Goal: Transaction & Acquisition: Purchase product/service

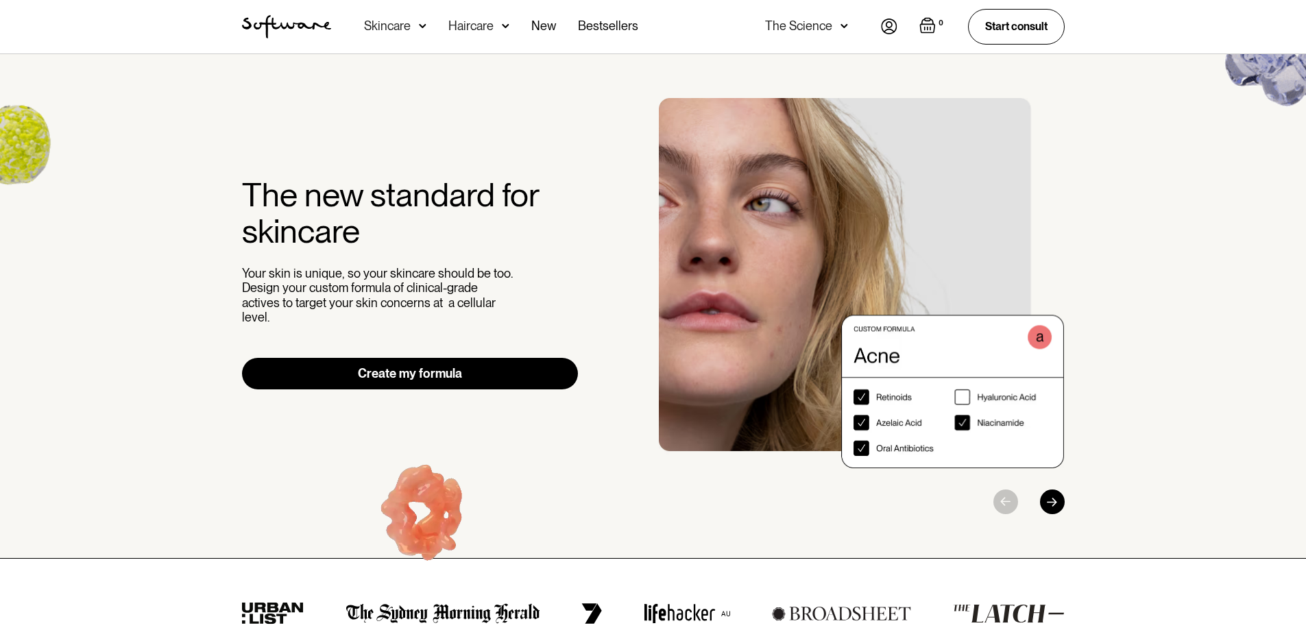
click at [887, 29] on img at bounding box center [889, 27] width 16 height 16
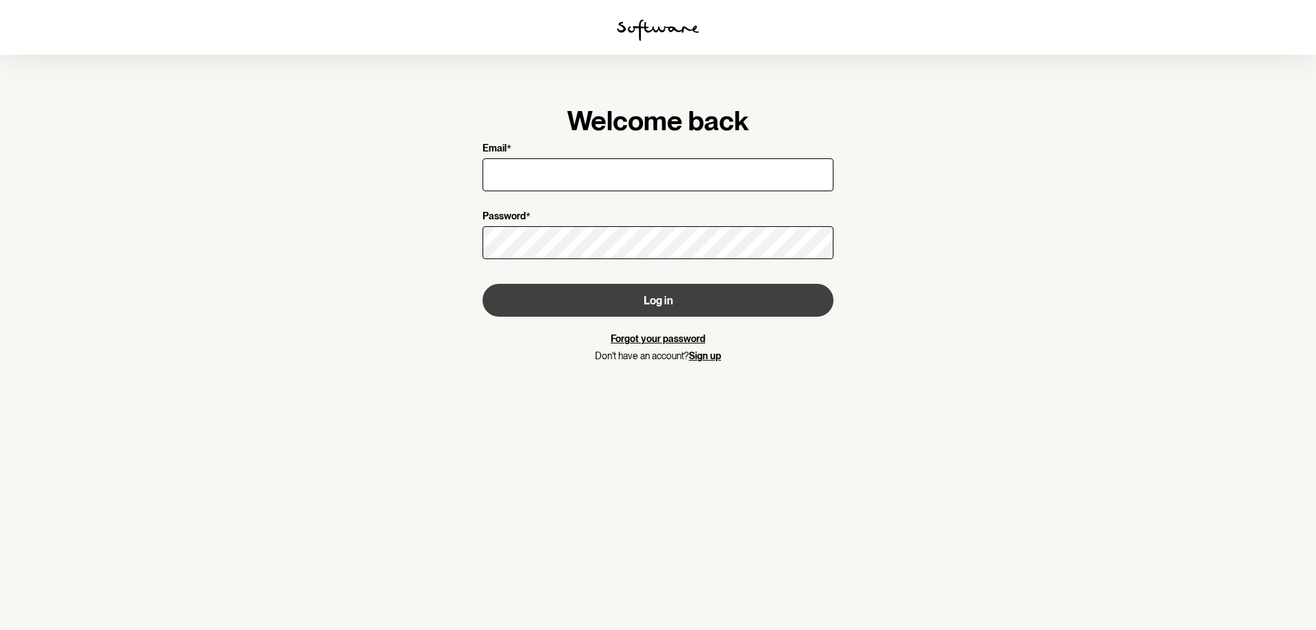
type input "joao88pim@gmail.com"
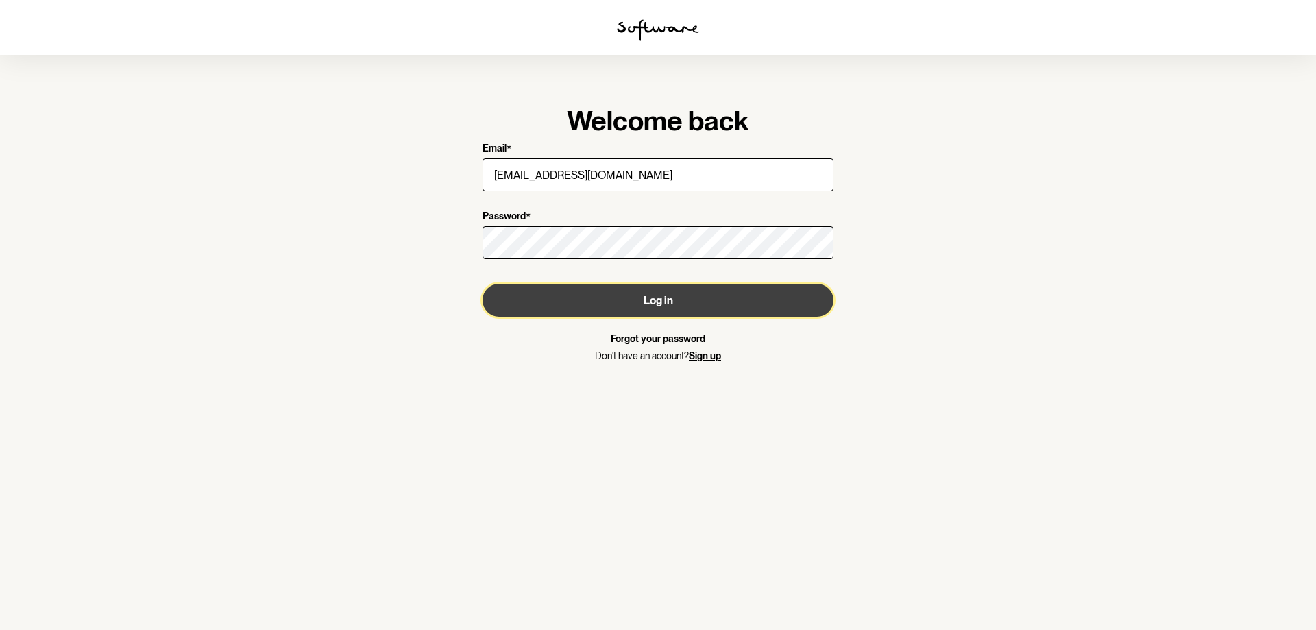
click at [656, 306] on button "Log in" at bounding box center [658, 300] width 351 height 33
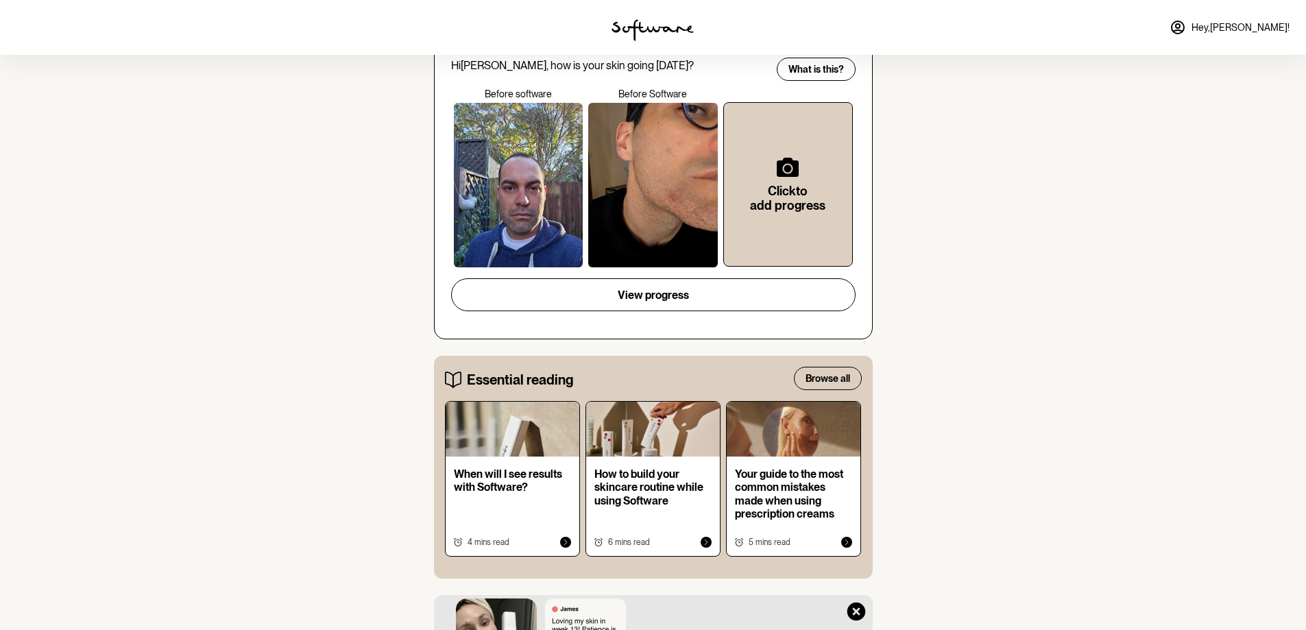
scroll to position [343, 0]
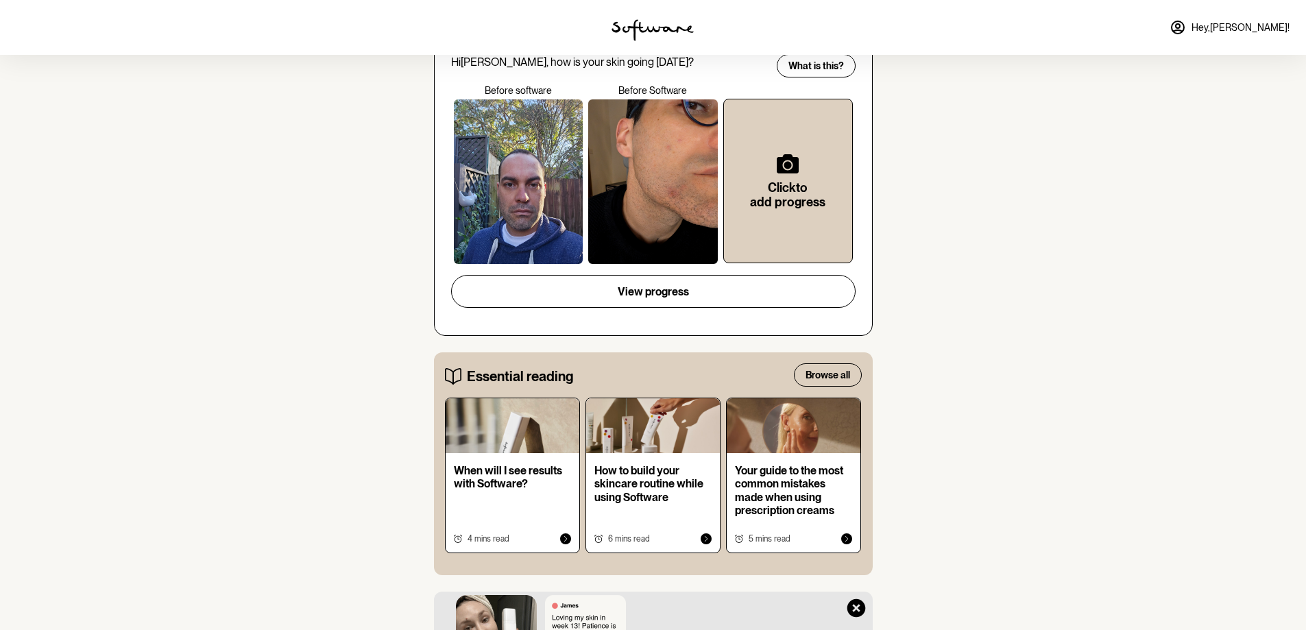
click at [688, 219] on div at bounding box center [653, 181] width 130 height 165
click at [684, 241] on div at bounding box center [653, 181] width 130 height 165
click at [685, 230] on div at bounding box center [653, 181] width 130 height 165
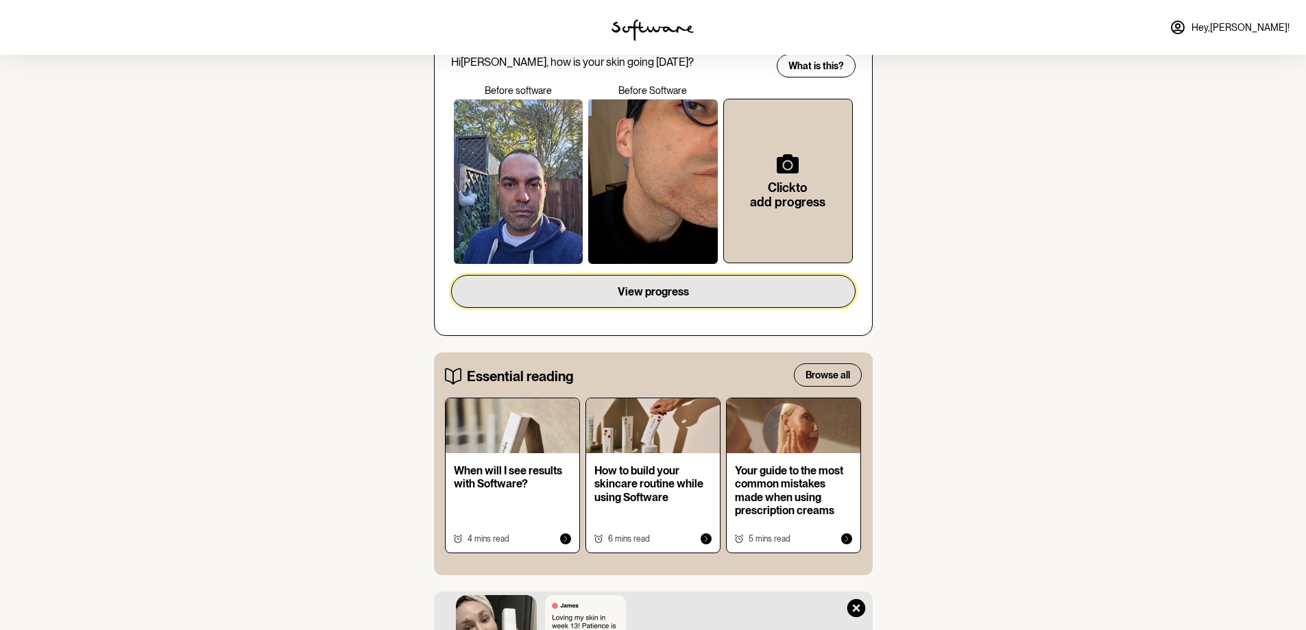
click at [655, 296] on span "View progress" at bounding box center [653, 291] width 71 height 13
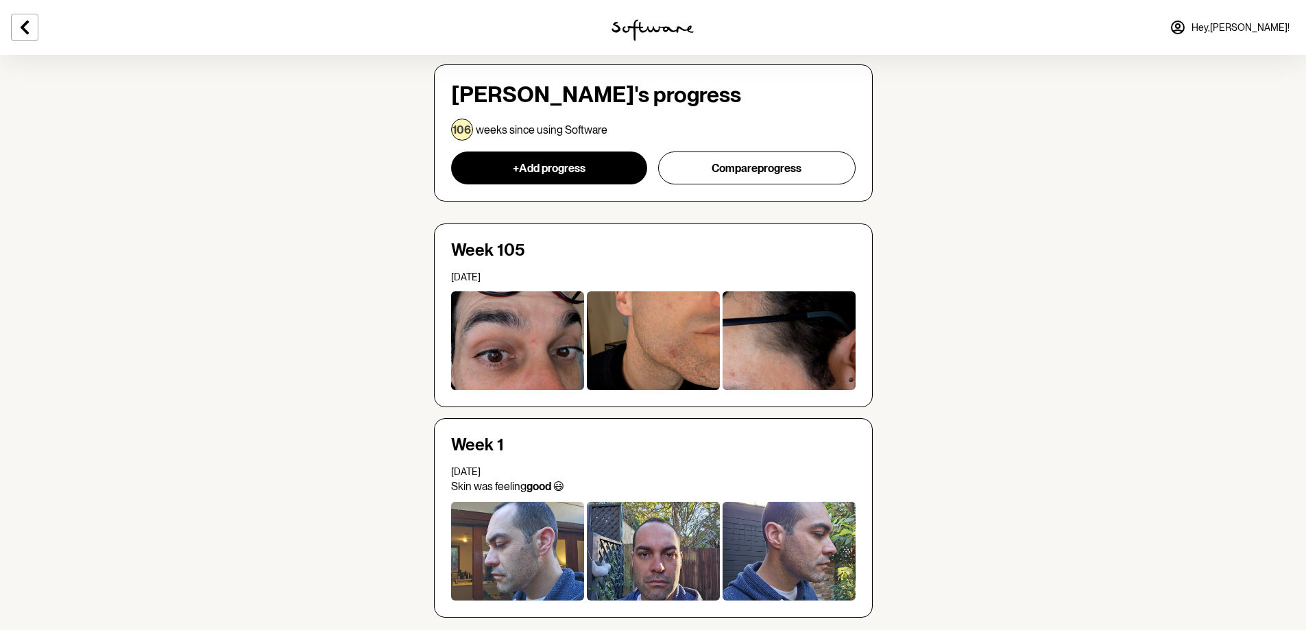
scroll to position [97, 0]
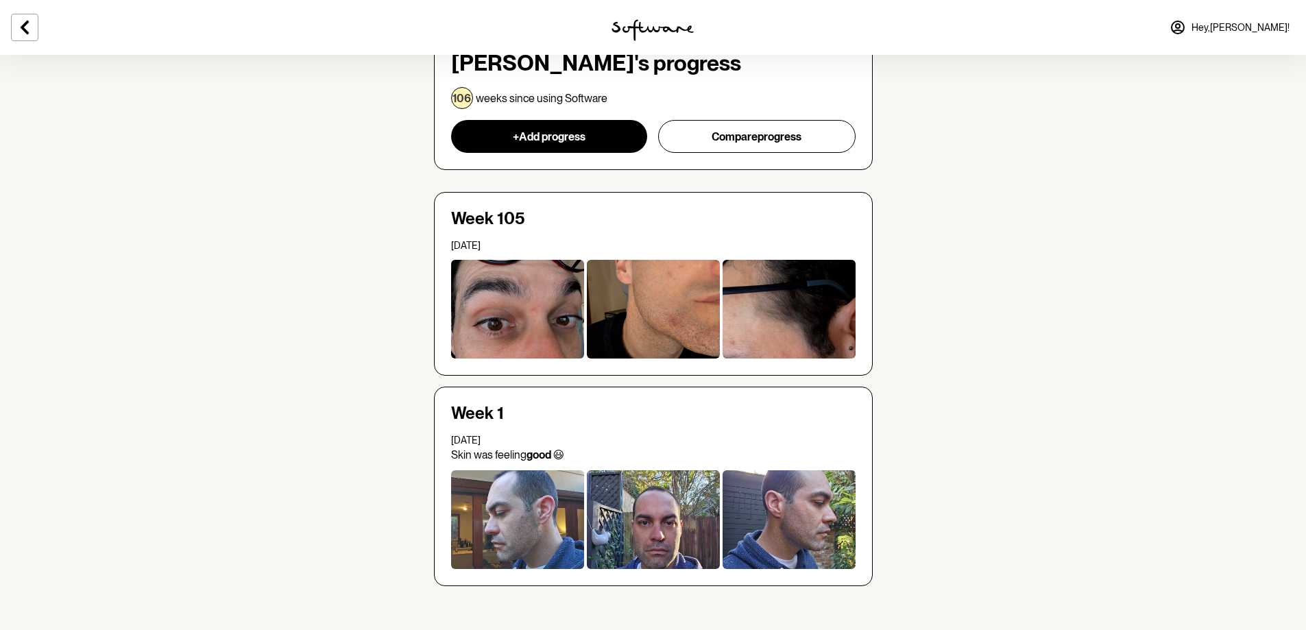
click at [529, 312] on div at bounding box center [517, 309] width 133 height 99
click at [686, 323] on div at bounding box center [653, 309] width 133 height 99
click at [760, 328] on div at bounding box center [789, 309] width 133 height 99
click at [777, 310] on div at bounding box center [789, 309] width 133 height 99
click at [606, 313] on div at bounding box center [653, 309] width 133 height 99
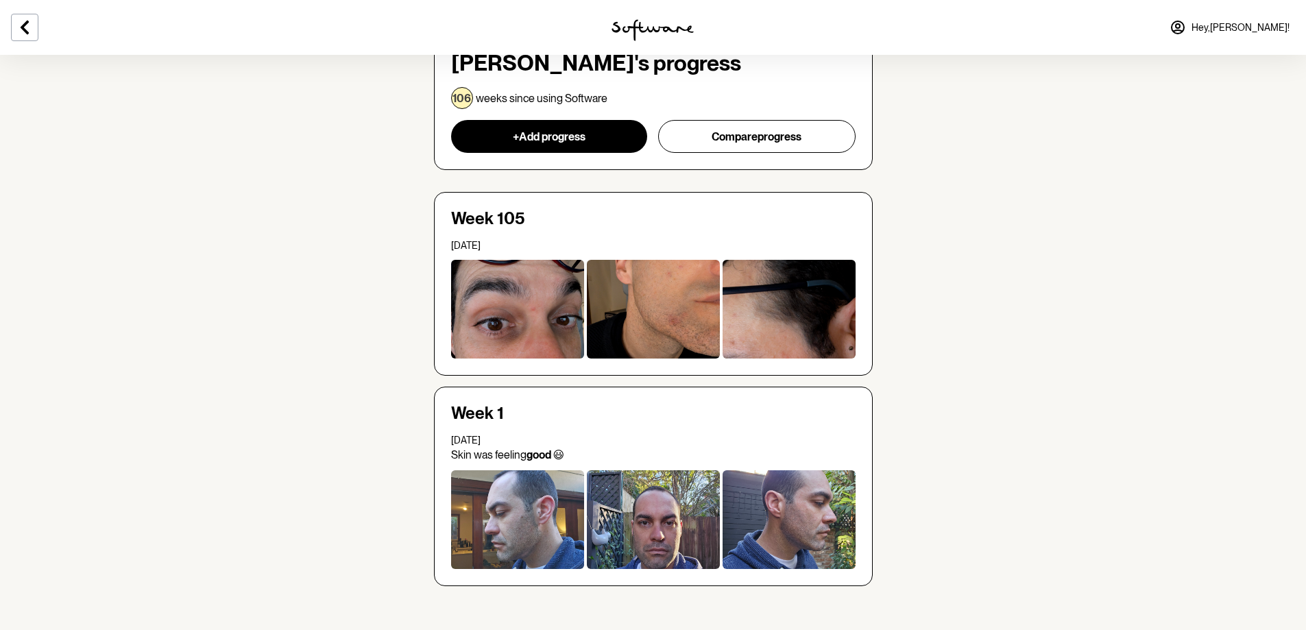
click at [473, 313] on div at bounding box center [517, 309] width 133 height 99
click at [651, 317] on div at bounding box center [653, 309] width 133 height 99
click at [771, 316] on div at bounding box center [789, 309] width 133 height 99
click at [595, 306] on div at bounding box center [653, 309] width 133 height 99
drag, startPoint x: 515, startPoint y: 304, endPoint x: 631, endPoint y: 306, distance: 115.9
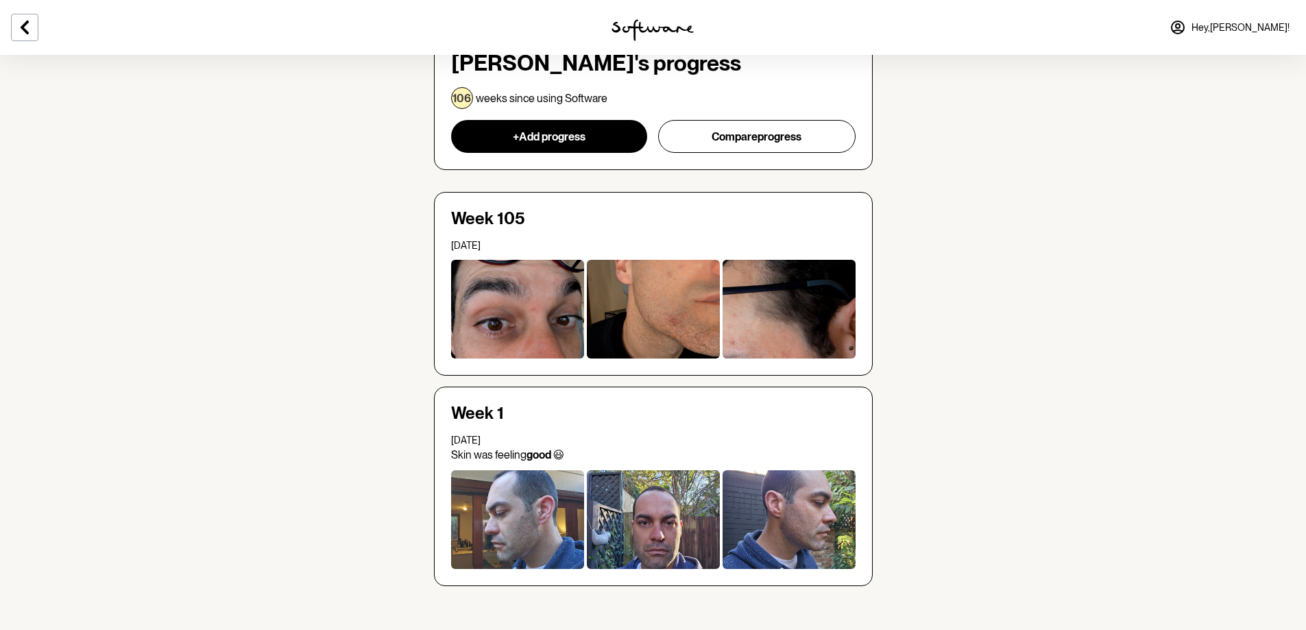
click at [516, 304] on div at bounding box center [517, 309] width 133 height 99
click at [666, 308] on div at bounding box center [653, 309] width 133 height 99
click at [795, 317] on div at bounding box center [789, 309] width 133 height 99
click at [669, 320] on div at bounding box center [653, 309] width 133 height 99
click at [488, 315] on div at bounding box center [517, 309] width 133 height 99
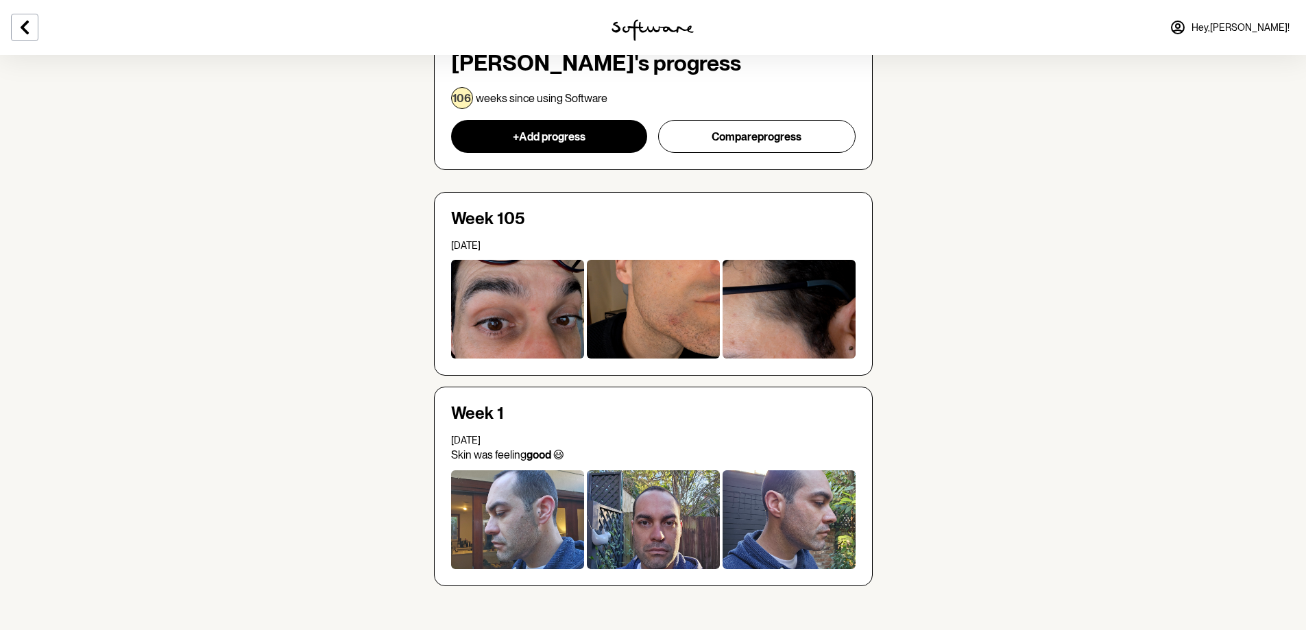
click at [655, 321] on div at bounding box center [653, 309] width 133 height 99
click at [522, 320] on div at bounding box center [517, 309] width 133 height 99
click at [621, 322] on div at bounding box center [653, 309] width 133 height 99
click at [731, 325] on div at bounding box center [789, 309] width 133 height 99
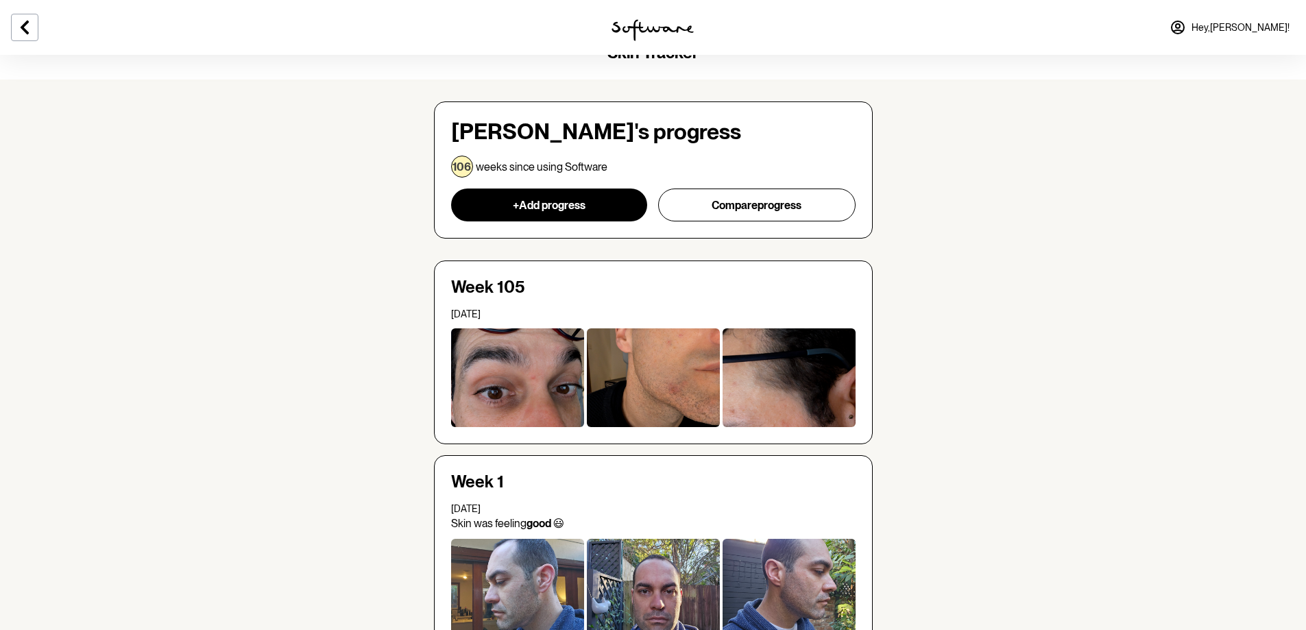
scroll to position [0, 0]
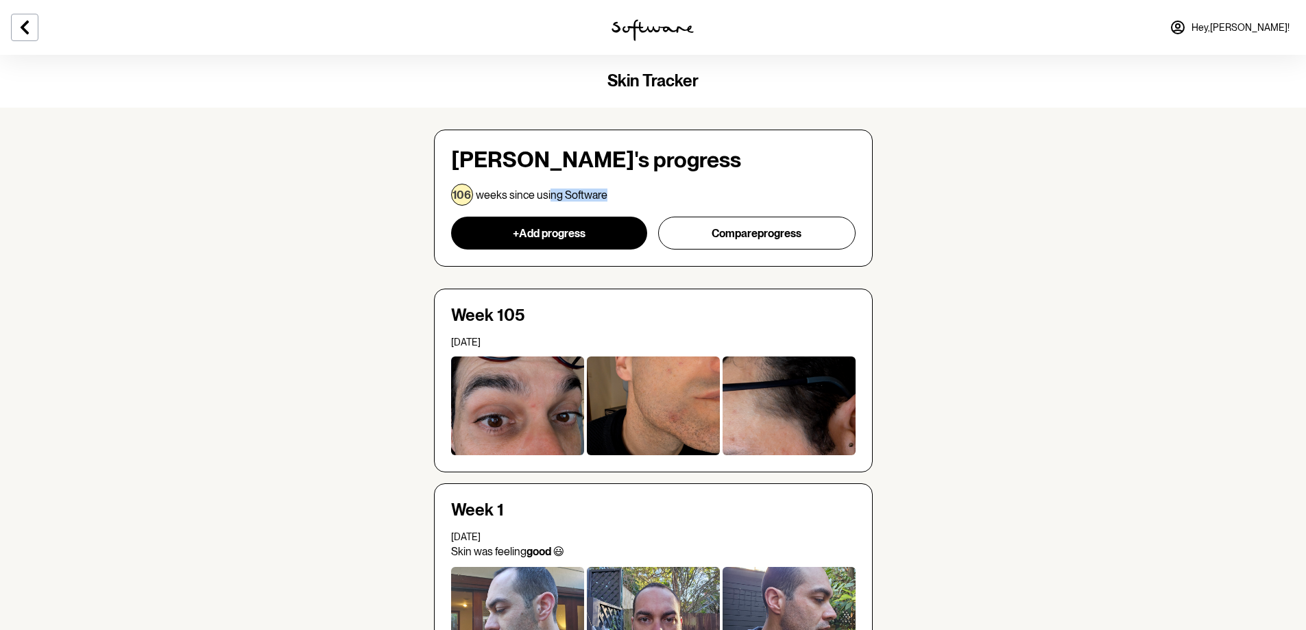
drag, startPoint x: 551, startPoint y: 201, endPoint x: 662, endPoint y: 200, distance: 110.4
click at [655, 200] on div "106 weeks since using Software" at bounding box center [653, 194] width 405 height 27
click at [662, 200] on div "106 weeks since using Software" at bounding box center [653, 194] width 405 height 27
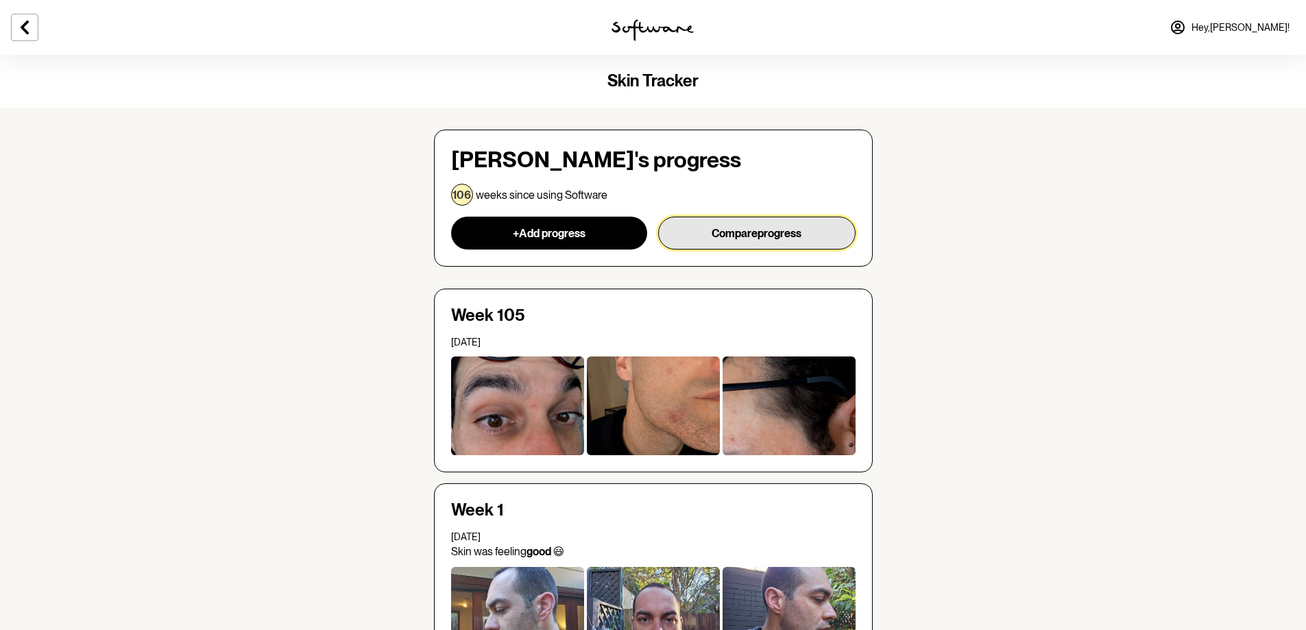
click at [708, 222] on button "Compare progress" at bounding box center [756, 233] width 197 height 33
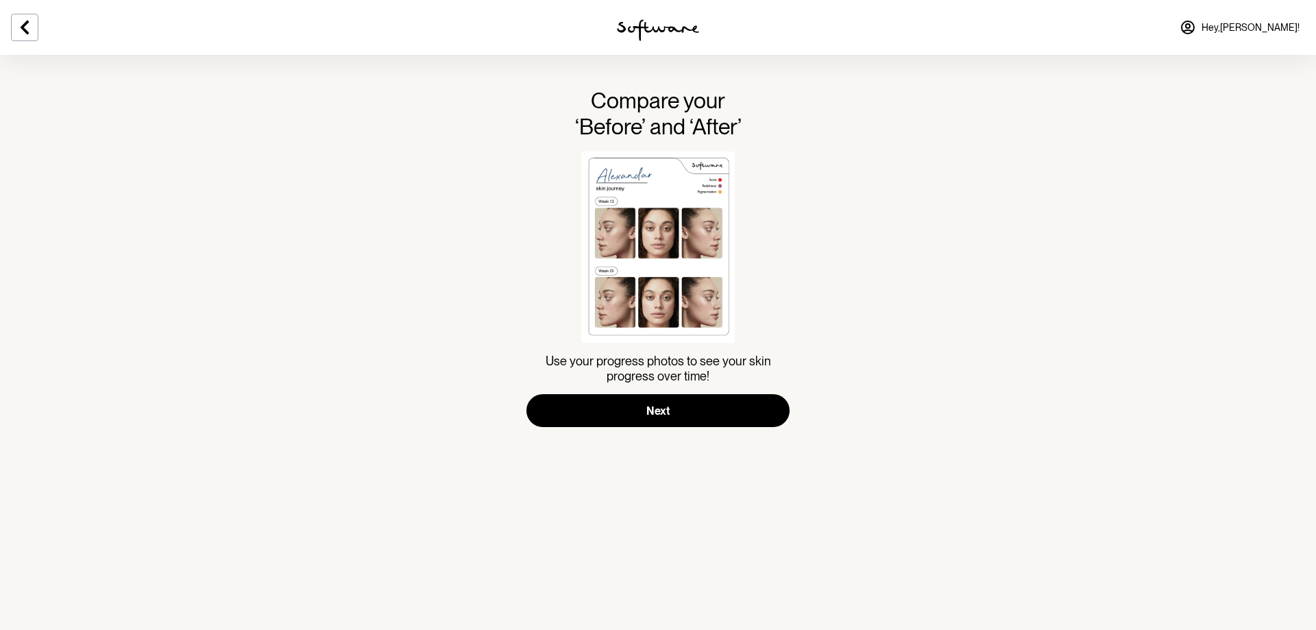
click at [482, 191] on section "Compare your ‘Before’ and ‘After’ Use your progress photos to see your skin pro…" at bounding box center [658, 315] width 1316 height 630
click at [36, 39] on button at bounding box center [24, 27] width 27 height 27
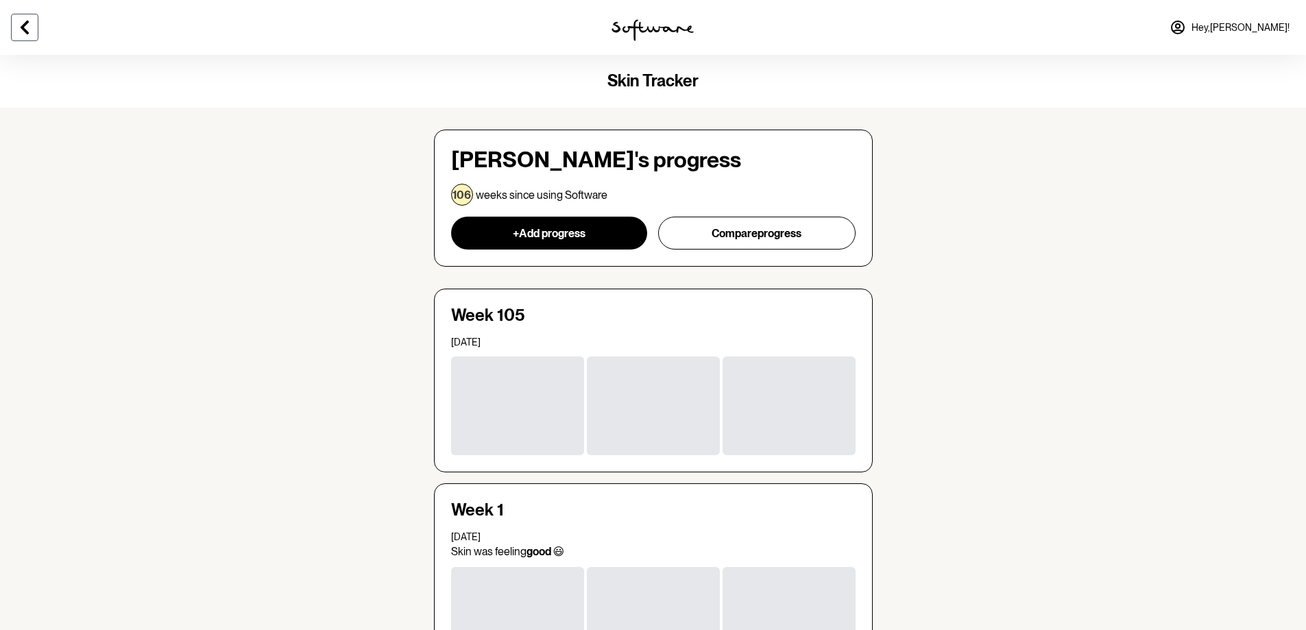
click at [36, 39] on button at bounding box center [24, 27] width 27 height 27
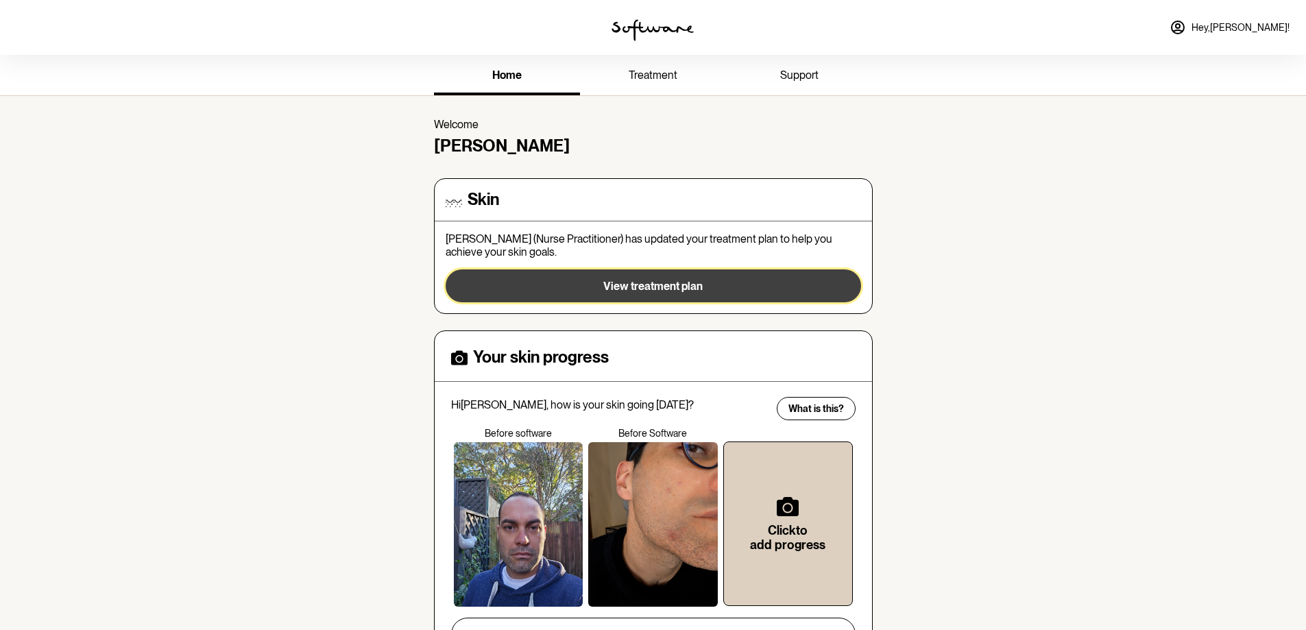
click at [564, 299] on button "View treatment plan" at bounding box center [654, 285] width 416 height 33
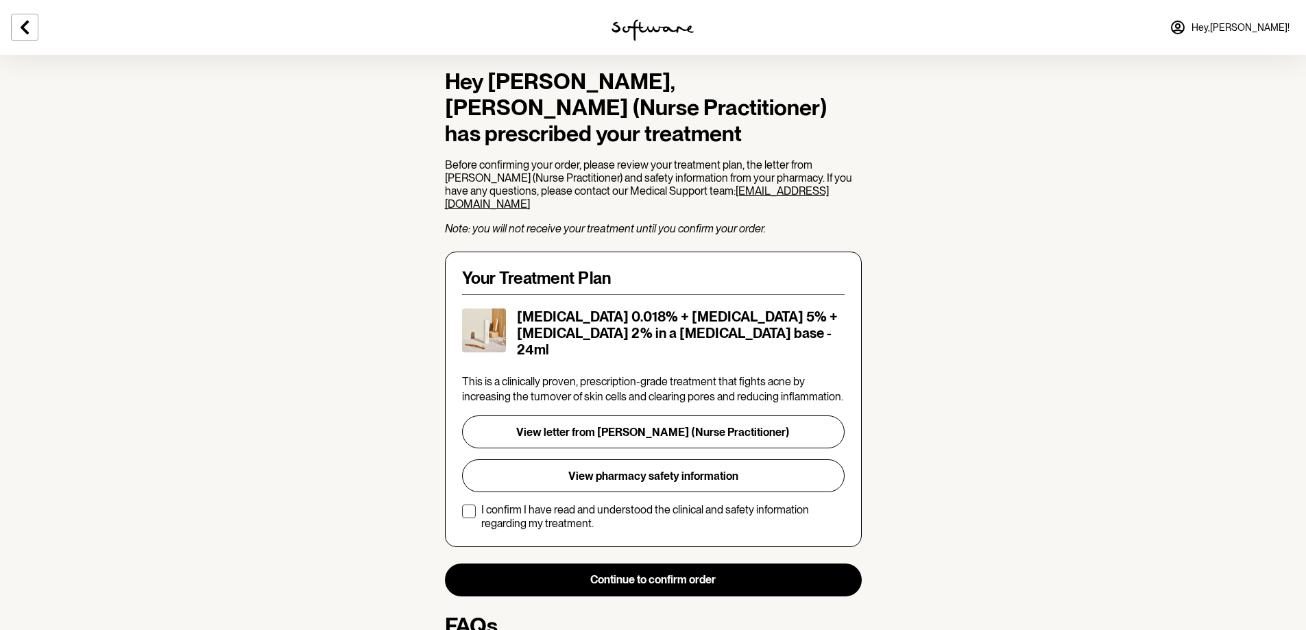
scroll to position [115, 0]
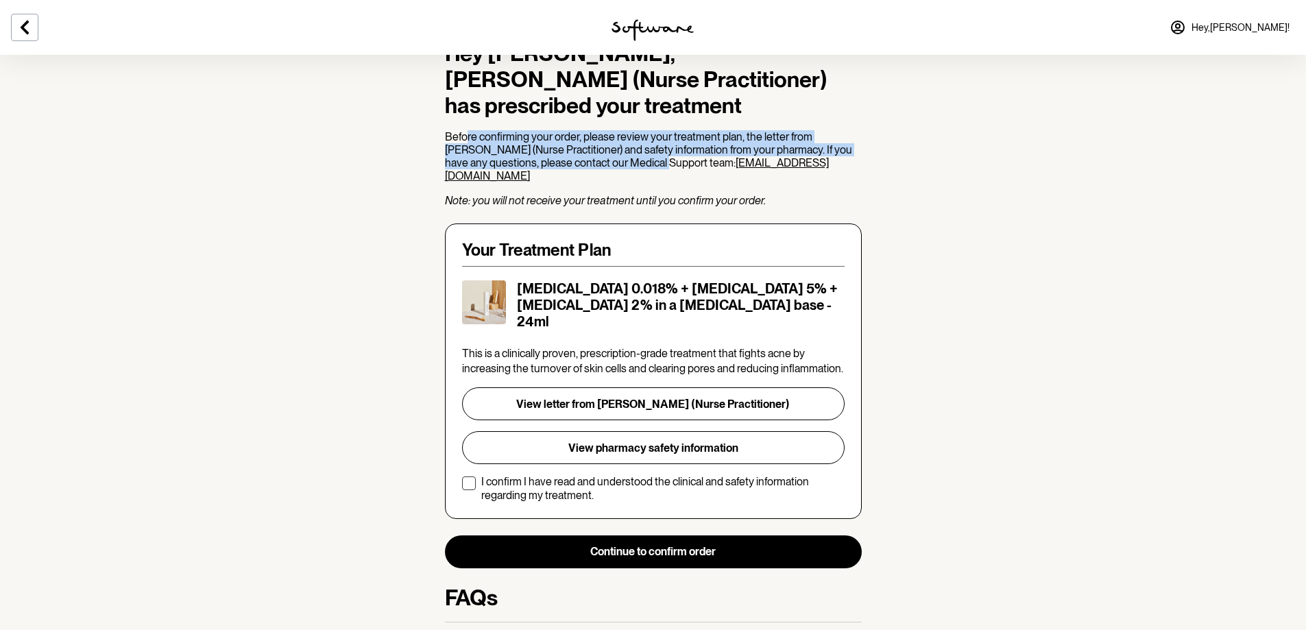
drag, startPoint x: 464, startPoint y: 140, endPoint x: 599, endPoint y: 167, distance: 137.2
click at [599, 167] on p "Before confirming your order, please review your treatment plan, the letter fro…" at bounding box center [653, 156] width 417 height 53
click at [600, 167] on p "Before confirming your order, please review your treatment plan, the letter fro…" at bounding box center [653, 156] width 417 height 53
click at [513, 139] on p "Before confirming your order, please review your treatment plan, the letter fro…" at bounding box center [653, 156] width 417 height 53
drag, startPoint x: 466, startPoint y: 143, endPoint x: 824, endPoint y: 174, distance: 359.3
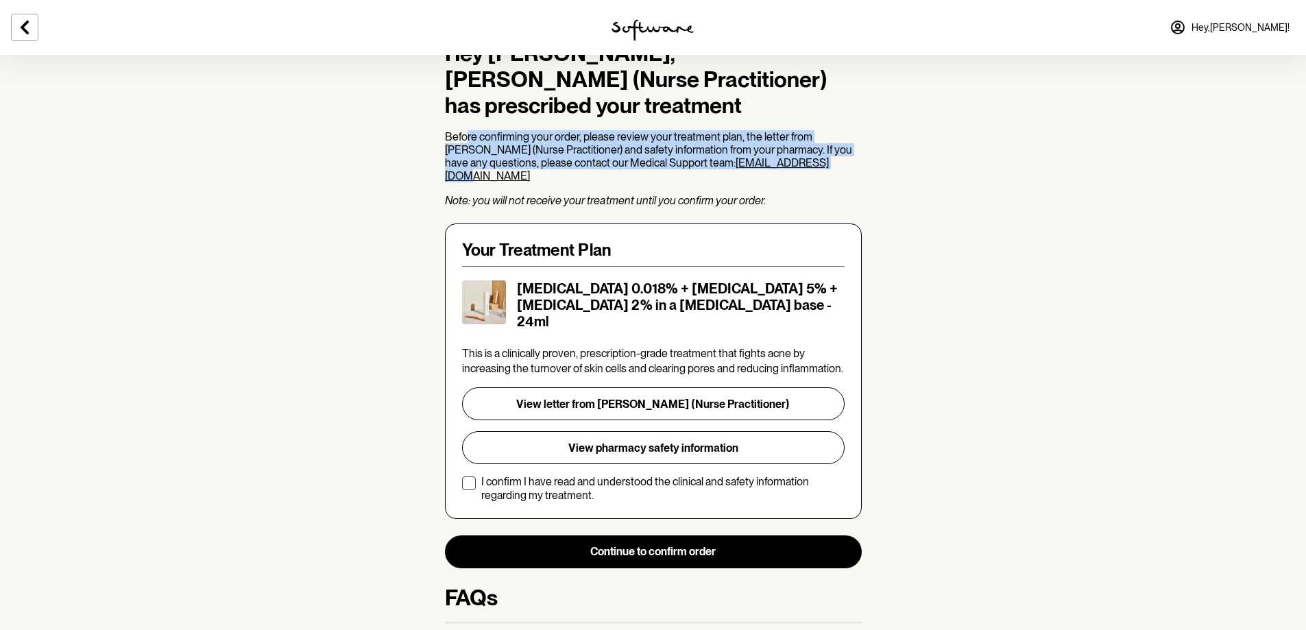
click at [824, 173] on div "Hey Joao Guilherme, A. Butler (Nurse Practitioner) has prescribed your treatmen…" at bounding box center [653, 123] width 417 height 167
click at [824, 174] on div "Hey Joao Guilherme, A. Butler (Nurse Practitioner) has prescribed your treatmen…" at bounding box center [653, 123] width 417 height 167
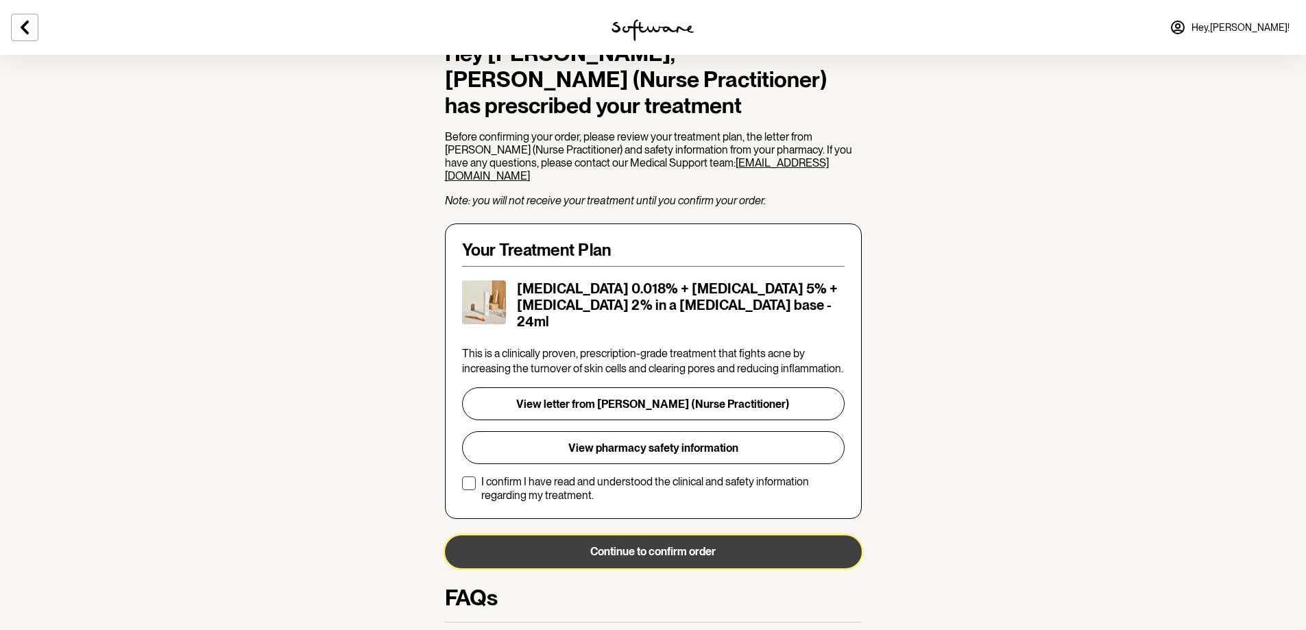
click at [721, 535] on button "Continue to confirm order" at bounding box center [653, 551] width 417 height 33
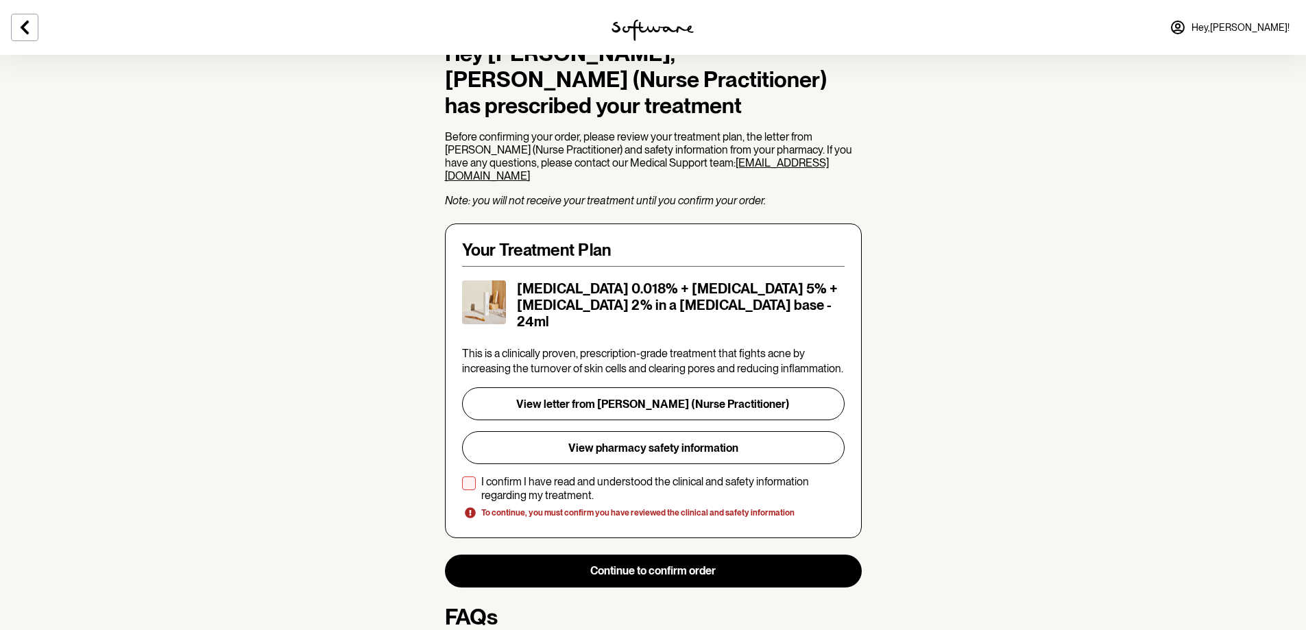
click at [713, 503] on div "Your Treatment Plan Tretinoin 0.018% + Niacinamide 5% + Clindamycin 2% in a Hya…" at bounding box center [653, 381] width 417 height 315
click at [564, 475] on p "I confirm I have read and understood the clinical and safety information regard…" at bounding box center [662, 488] width 363 height 26
click at [462, 488] on input "I confirm I have read and understood the clinical and safety information regard…" at bounding box center [461, 488] width 1 height 1
checkbox input "true"
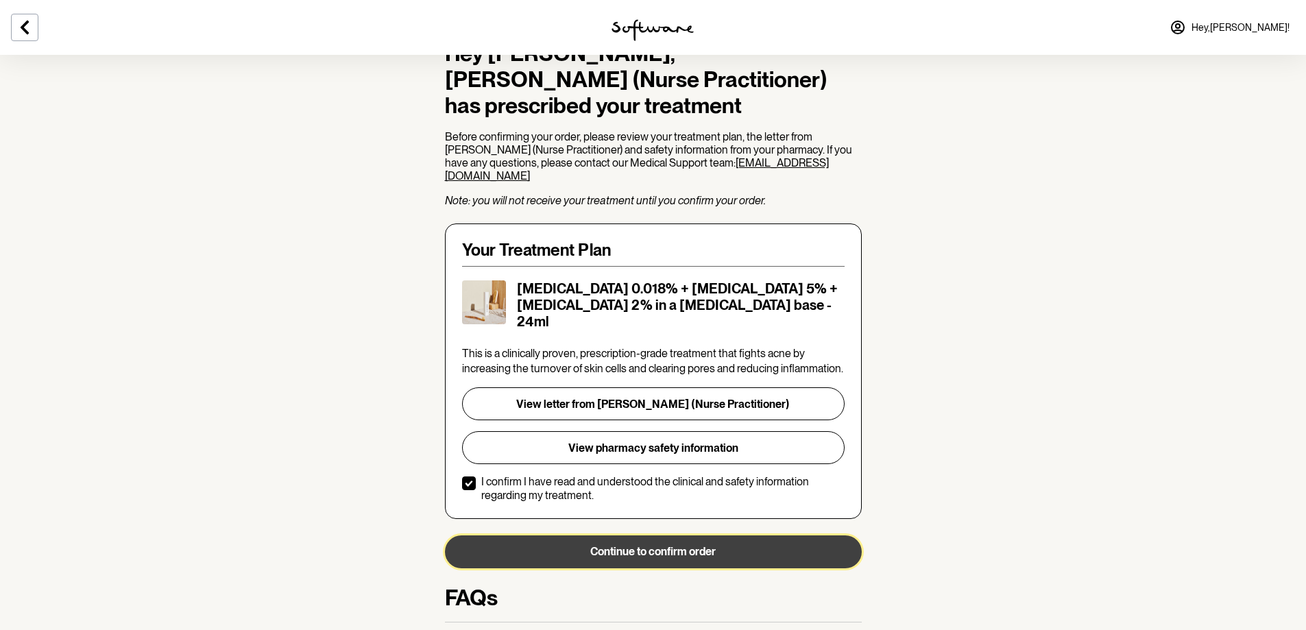
click at [597, 545] on button "Continue to confirm order" at bounding box center [653, 551] width 417 height 33
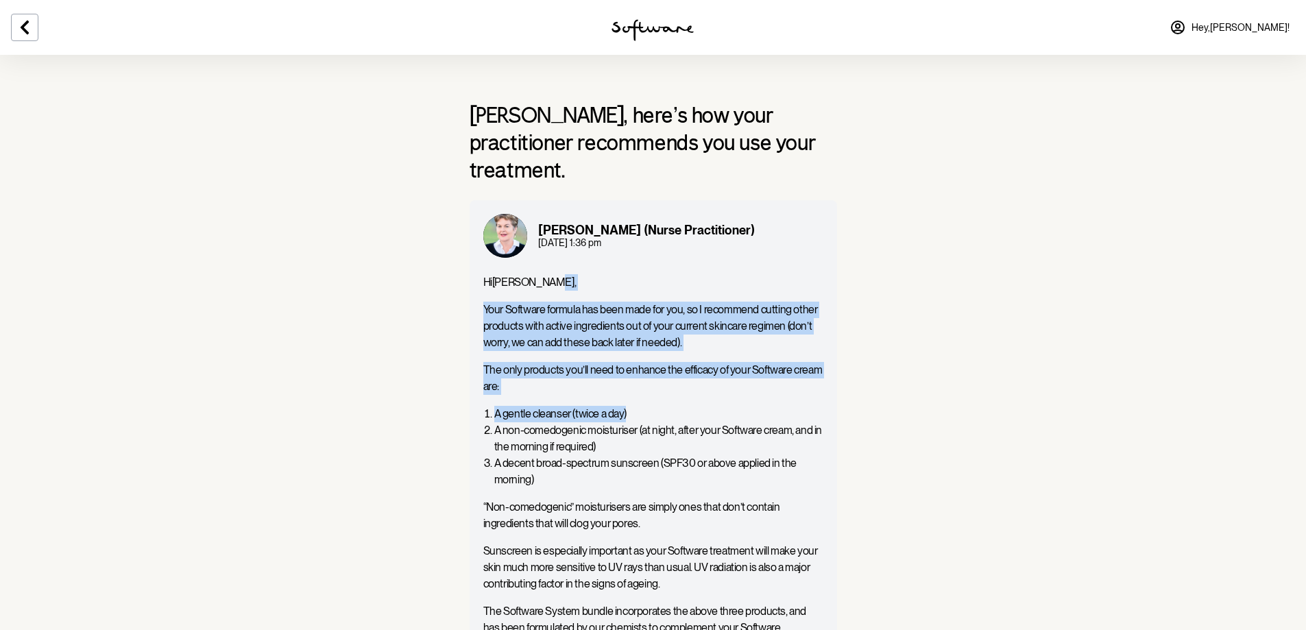
drag, startPoint x: 574, startPoint y: 291, endPoint x: 668, endPoint y: 415, distance: 155.1
click at [667, 412] on div "Hi Joao Guilherme , Your Software formula has been made for you, so I recommend…" at bounding box center [653, 471] width 340 height 395
click at [668, 415] on li "A gentle cleanser (twice a day)" at bounding box center [658, 414] width 329 height 16
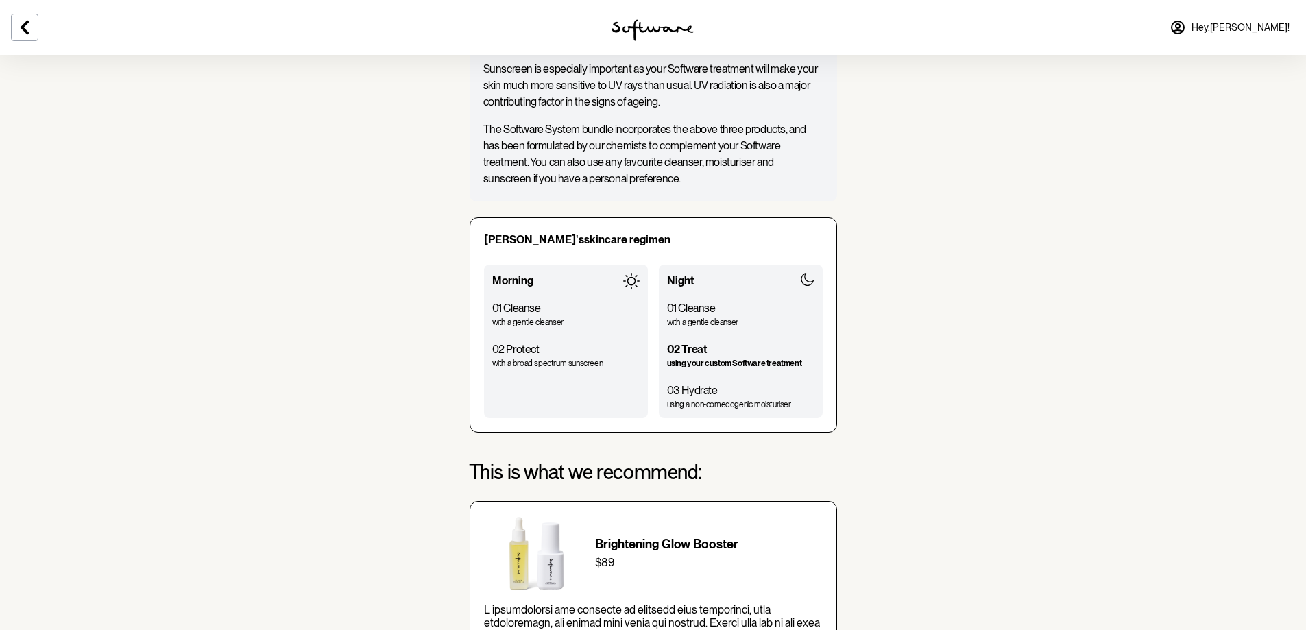
scroll to position [571, 0]
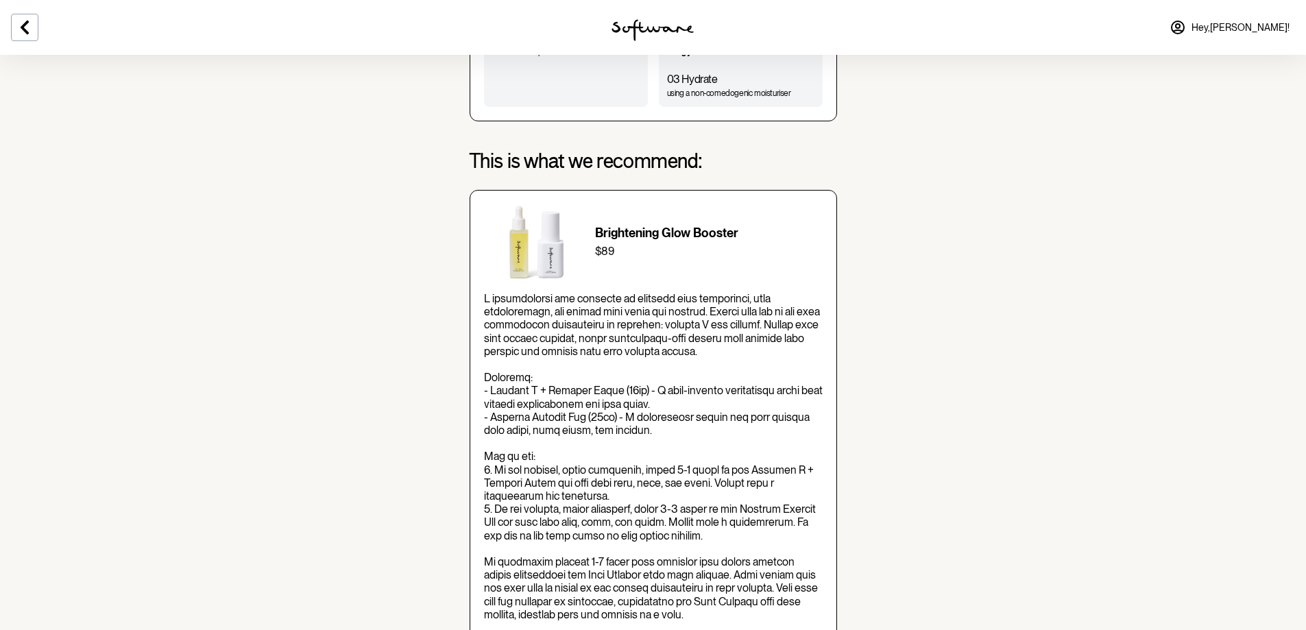
scroll to position [762, 0]
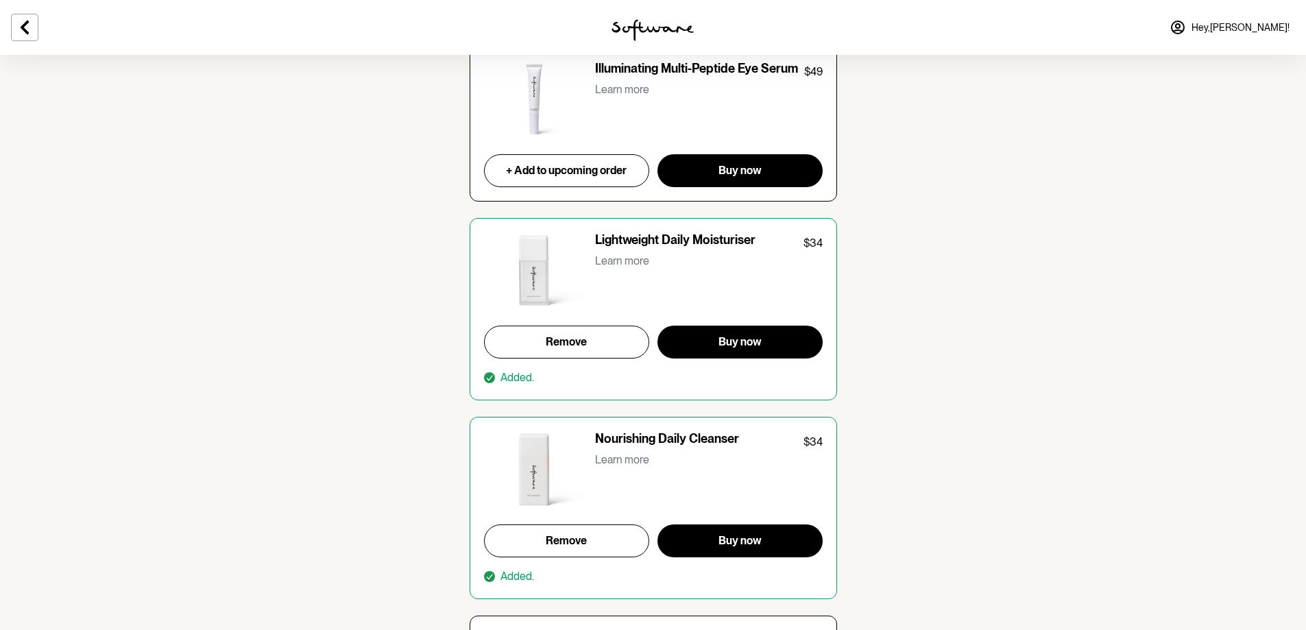
scroll to position [3733, 0]
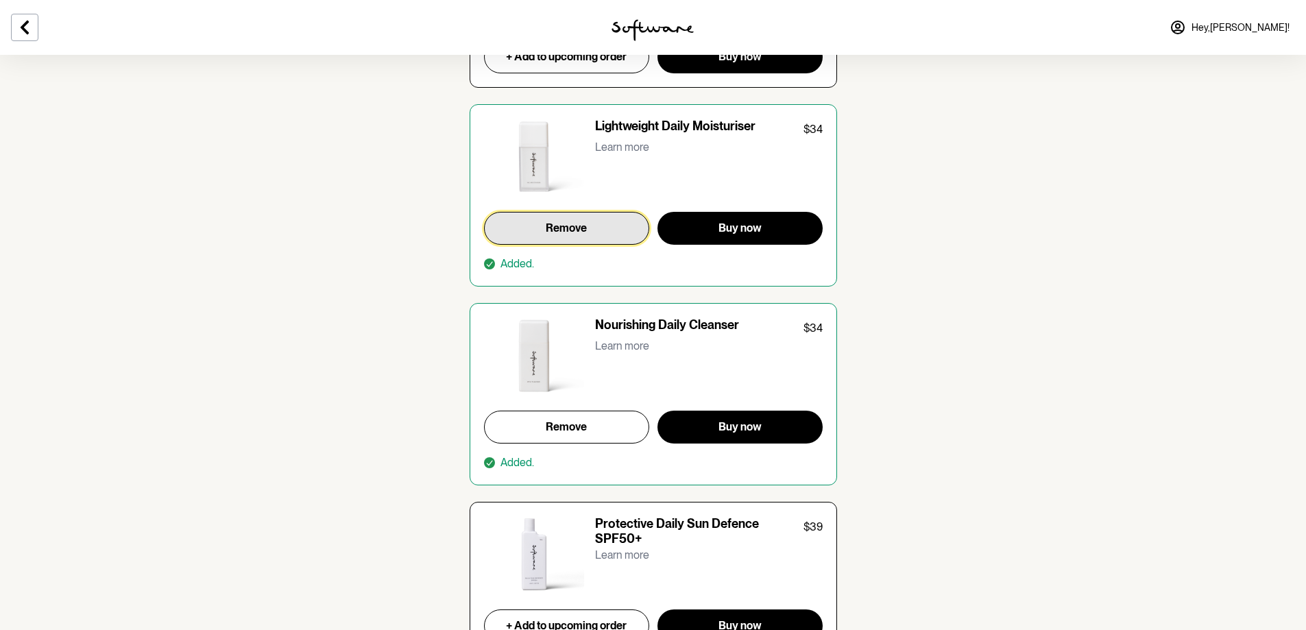
click at [586, 230] on button "Remove" at bounding box center [567, 228] width 166 height 33
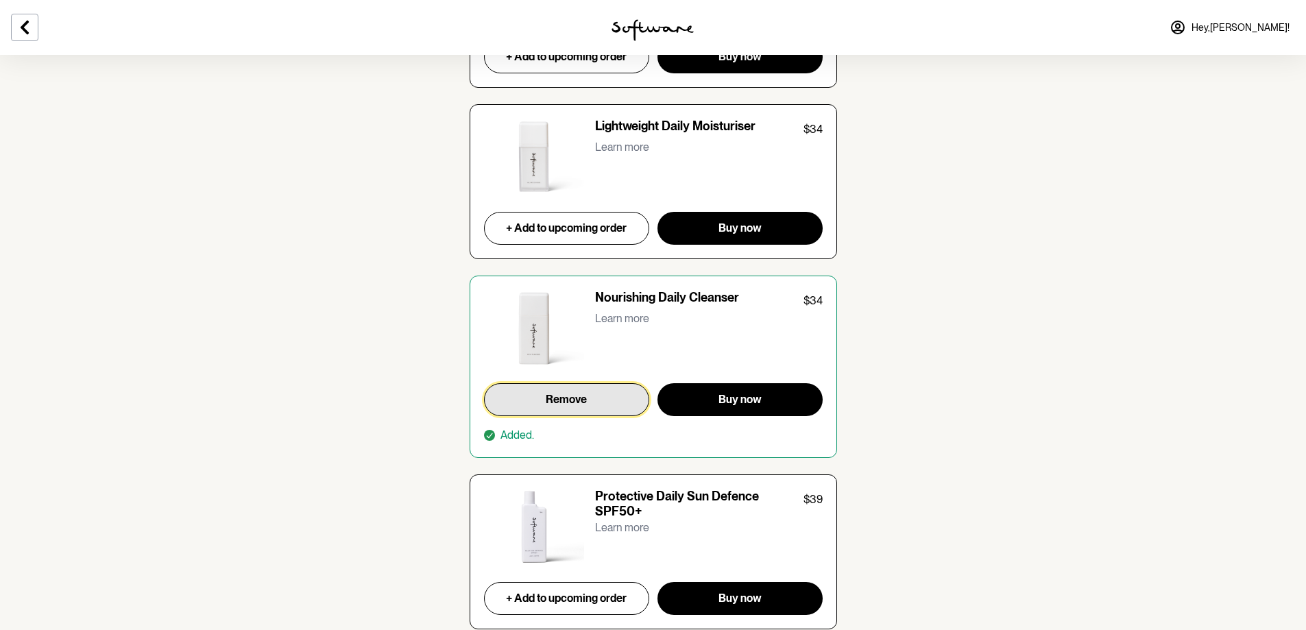
click at [588, 383] on button "Remove" at bounding box center [567, 399] width 166 height 33
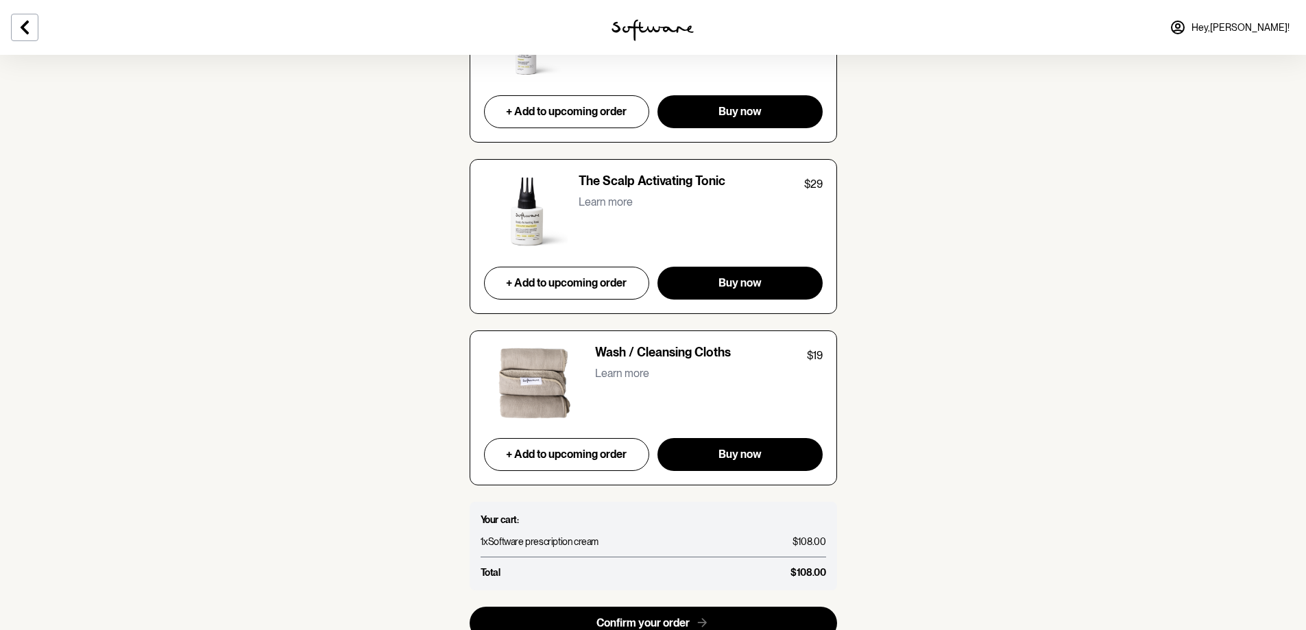
scroll to position [5806, 0]
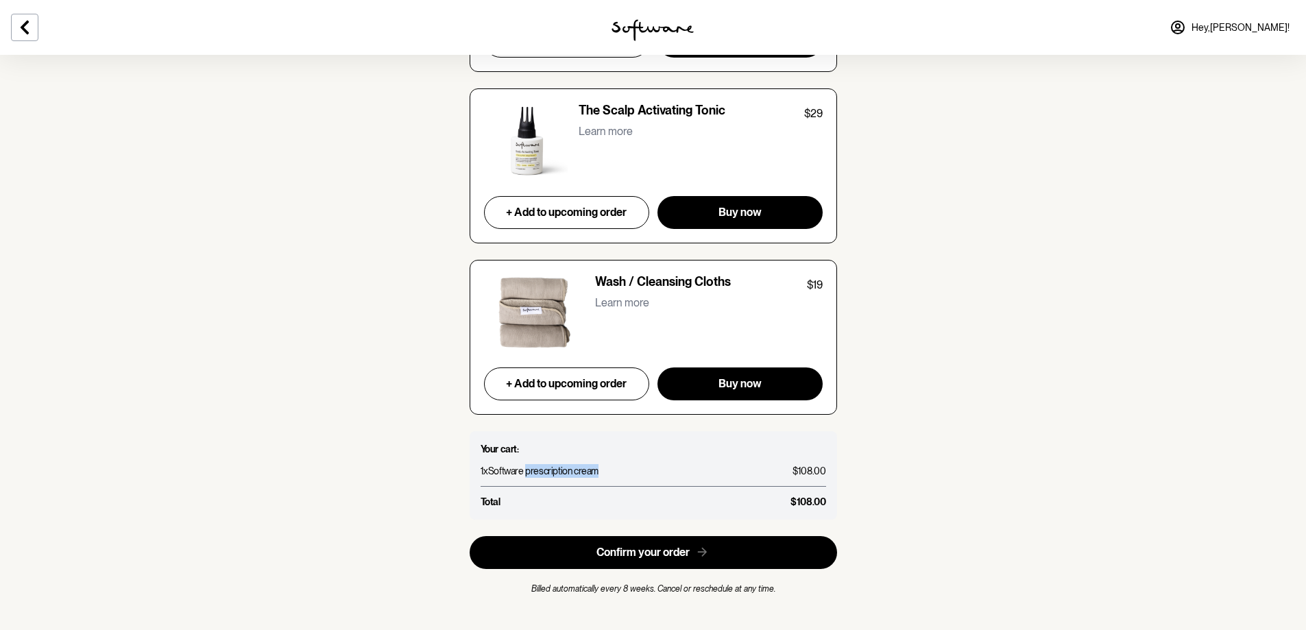
drag, startPoint x: 634, startPoint y: 464, endPoint x: 658, endPoint y: 465, distance: 24.0
click at [658, 465] on ul "1 x Software prescription cream $108.00" at bounding box center [654, 471] width 346 height 31
click at [659, 465] on ul "1 x Software prescription cream $108.00" at bounding box center [654, 471] width 346 height 31
drag, startPoint x: 630, startPoint y: 459, endPoint x: 644, endPoint y: 462, distance: 14.0
click at [643, 464] on li "1 x Software prescription cream $108.00" at bounding box center [654, 471] width 346 height 14
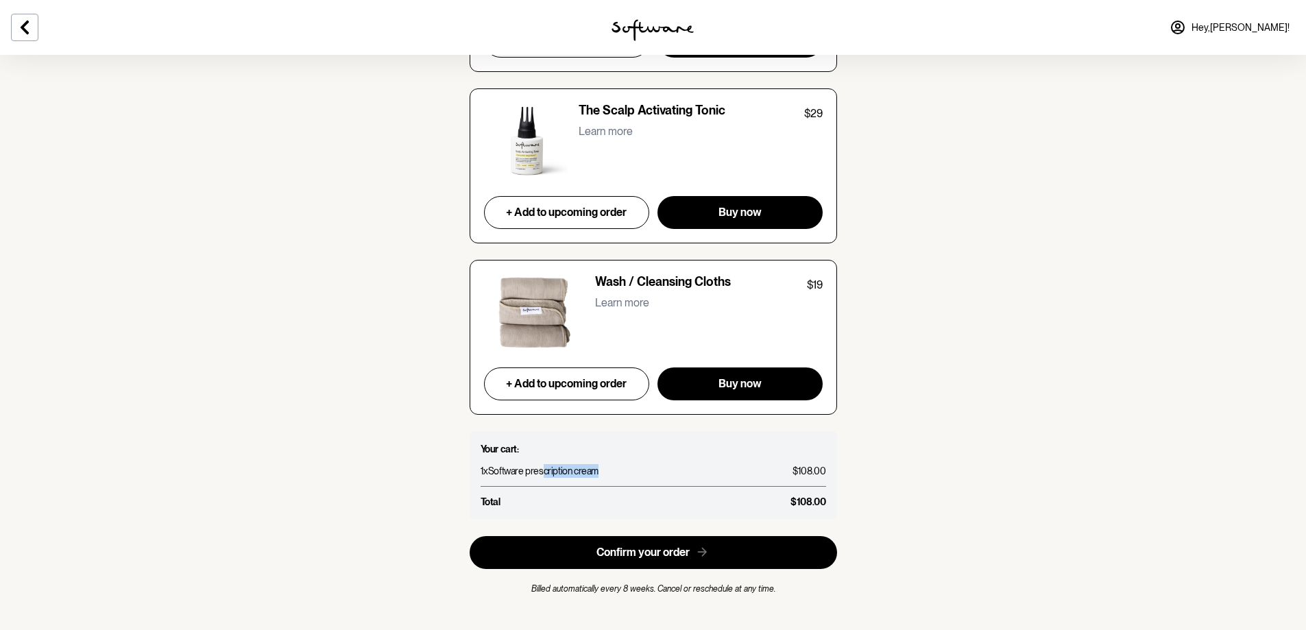
click at [644, 464] on li "1 x Software prescription cream $108.00" at bounding box center [654, 471] width 346 height 14
drag, startPoint x: 535, startPoint y: 575, endPoint x: 701, endPoint y: 584, distance: 166.2
drag, startPoint x: 625, startPoint y: 578, endPoint x: 691, endPoint y: 591, distance: 67.8
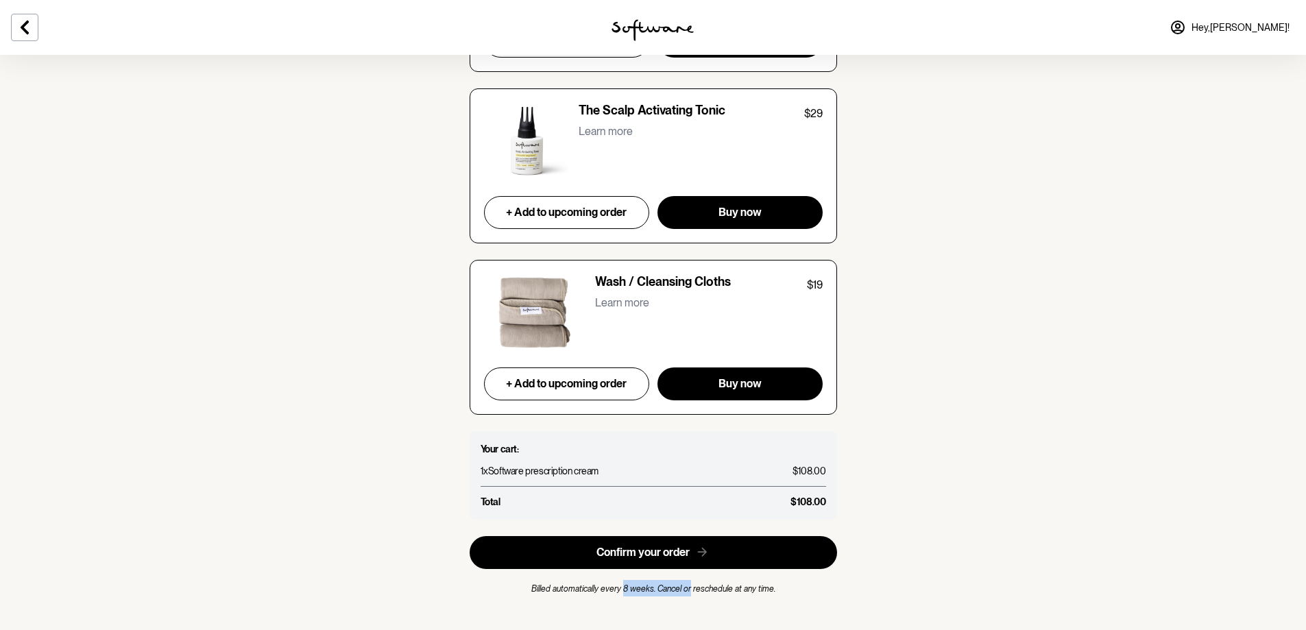
click at [627, 584] on span "Billed automatically every 8 weeks. Cancel or reschedule at any time." at bounding box center [653, 589] width 244 height 10
drag, startPoint x: 586, startPoint y: 574, endPoint x: 806, endPoint y: 587, distance: 221.2
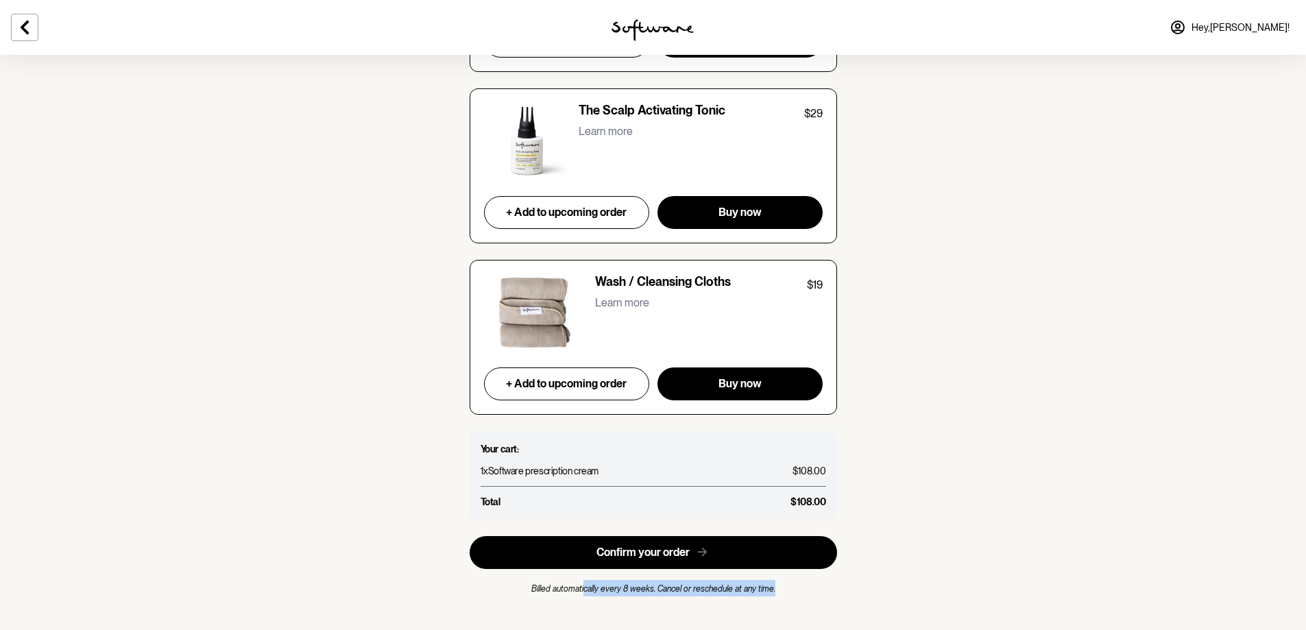
drag, startPoint x: 702, startPoint y: 579, endPoint x: 757, endPoint y: 581, distance: 54.9
click at [756, 581] on div "Billed automatically every 8 weeks. Cancel or reschedule at any time." at bounding box center [654, 588] width 368 height 16
click at [757, 581] on div "Billed automatically every 8 weeks. Cancel or reschedule at any time." at bounding box center [654, 588] width 368 height 16
drag, startPoint x: 551, startPoint y: 579, endPoint x: 785, endPoint y: 586, distance: 234.6
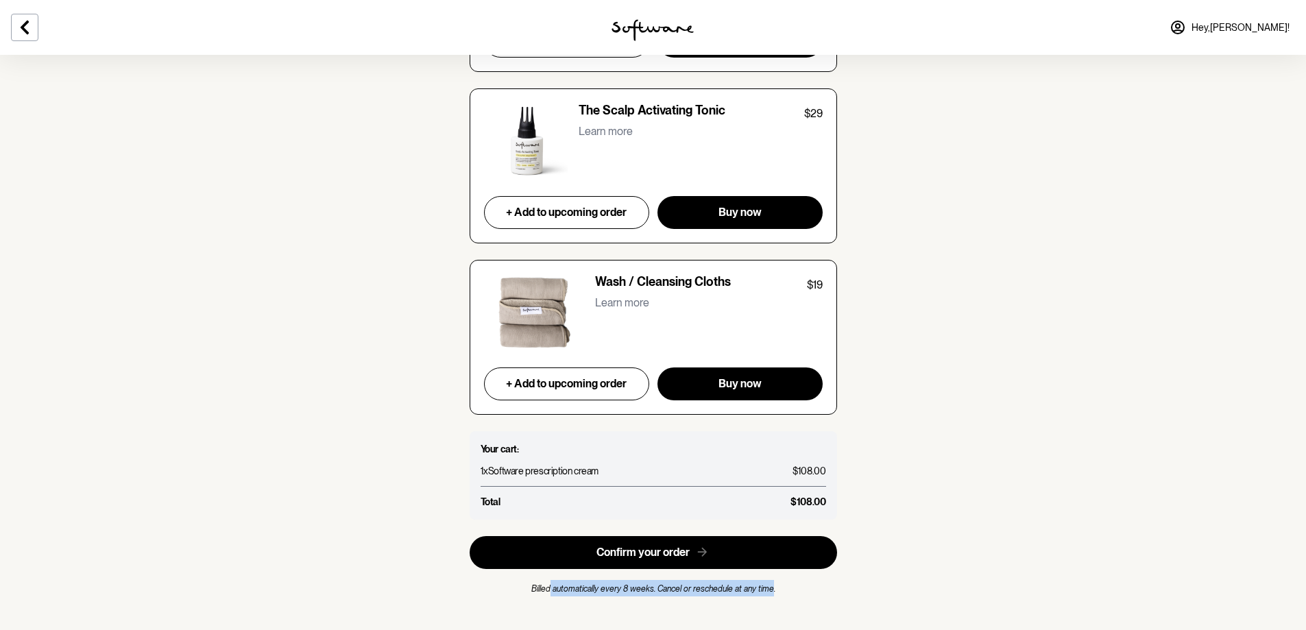
drag, startPoint x: 574, startPoint y: 575, endPoint x: 778, endPoint y: 576, distance: 203.6
click at [776, 580] on div "Billed automatically every 8 weeks. Cancel or reschedule at any time." at bounding box center [654, 588] width 368 height 16
click at [778, 580] on div "Billed automatically every 8 weeks. Cancel or reschedule at any time." at bounding box center [654, 588] width 368 height 16
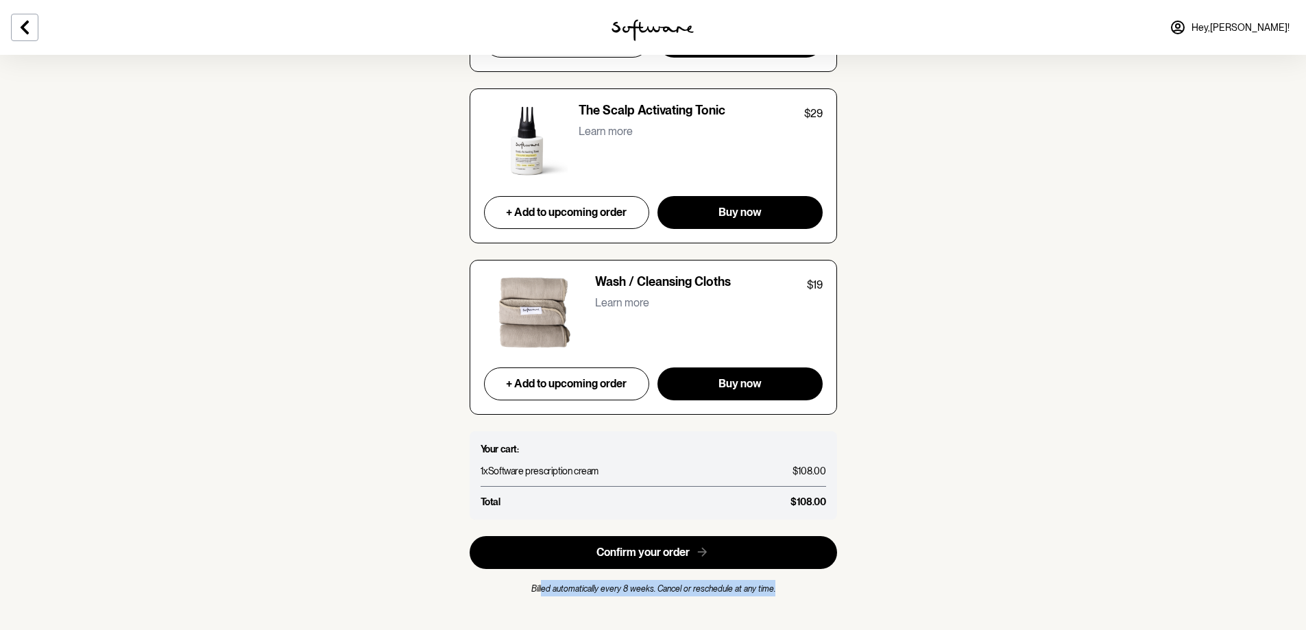
drag, startPoint x: 551, startPoint y: 574, endPoint x: 802, endPoint y: 590, distance: 251.5
click at [804, 580] on div "Billed automatically every 8 weeks. Cancel or reschedule at any time." at bounding box center [654, 588] width 368 height 16
drag, startPoint x: 537, startPoint y: 577, endPoint x: 806, endPoint y: 592, distance: 269.2
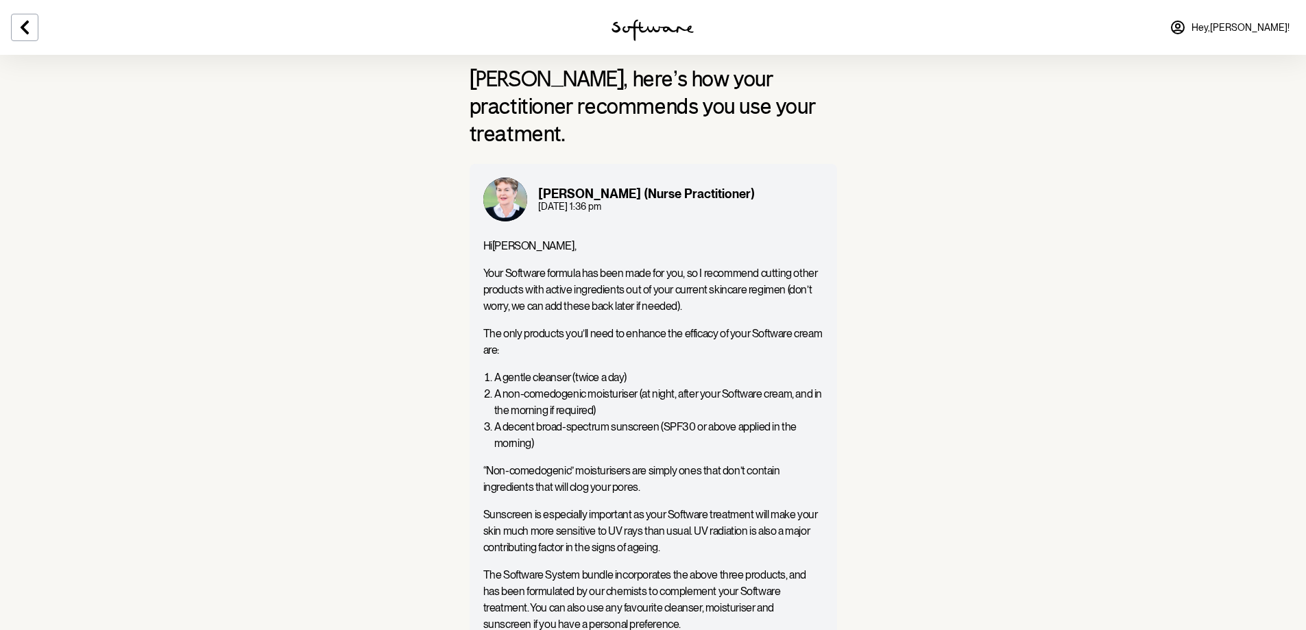
scroll to position [0, 0]
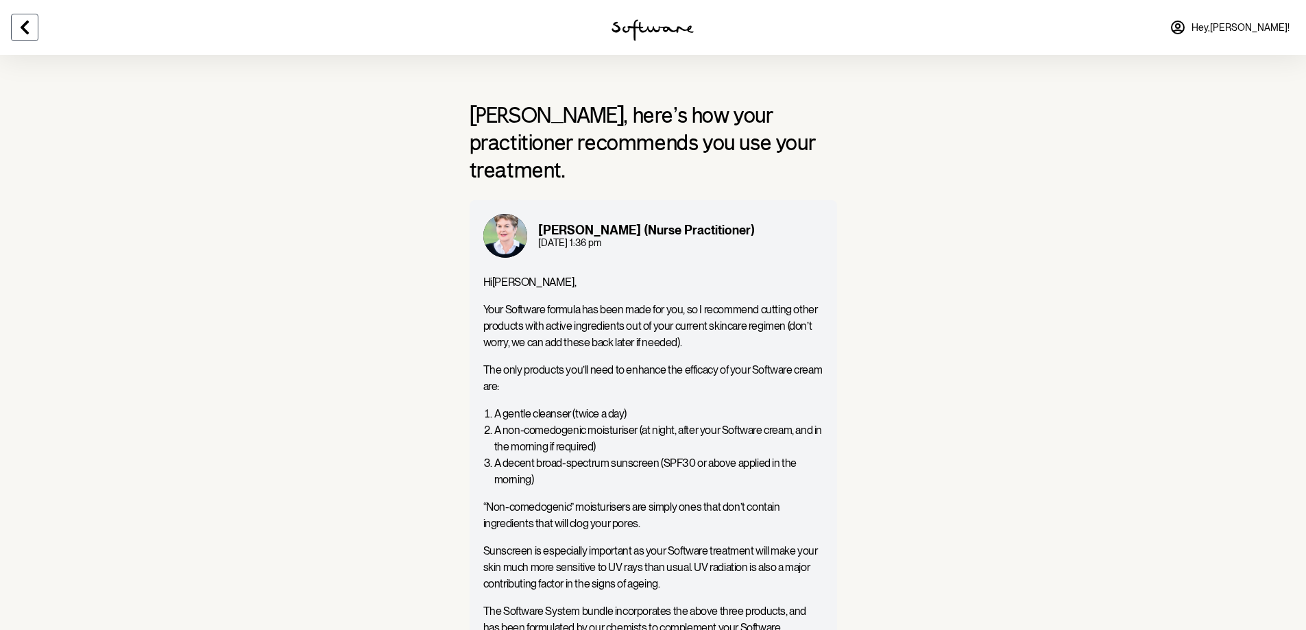
click at [25, 16] on button at bounding box center [24, 27] width 27 height 27
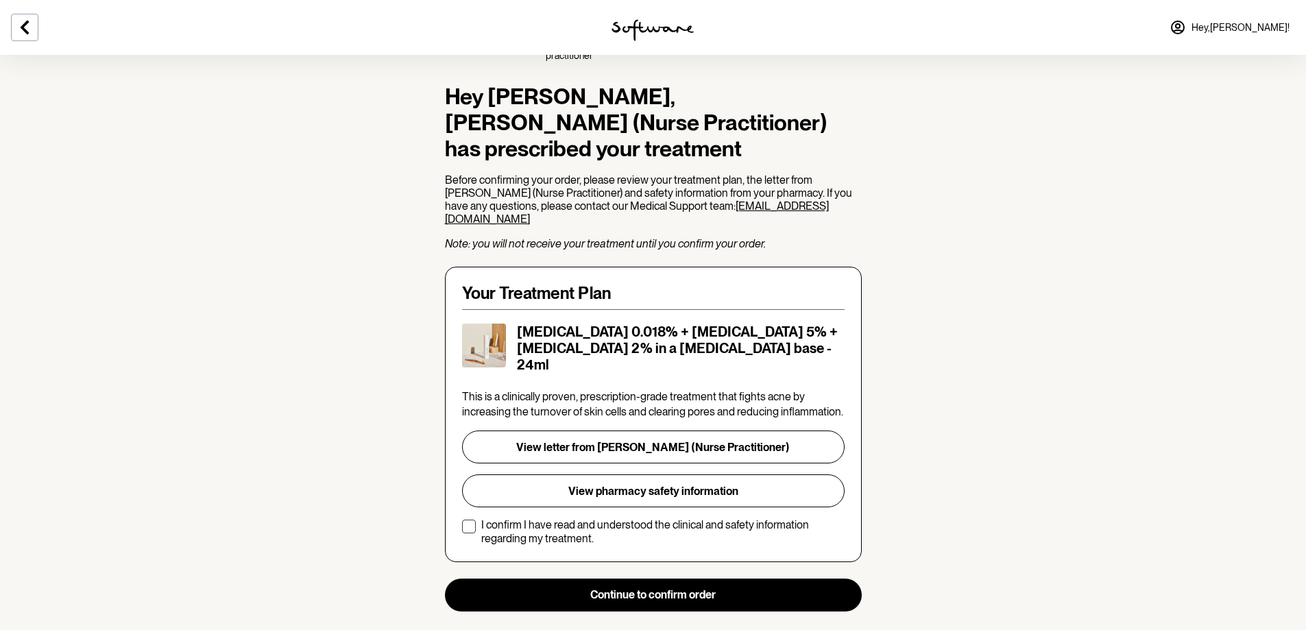
scroll to position [115, 0]
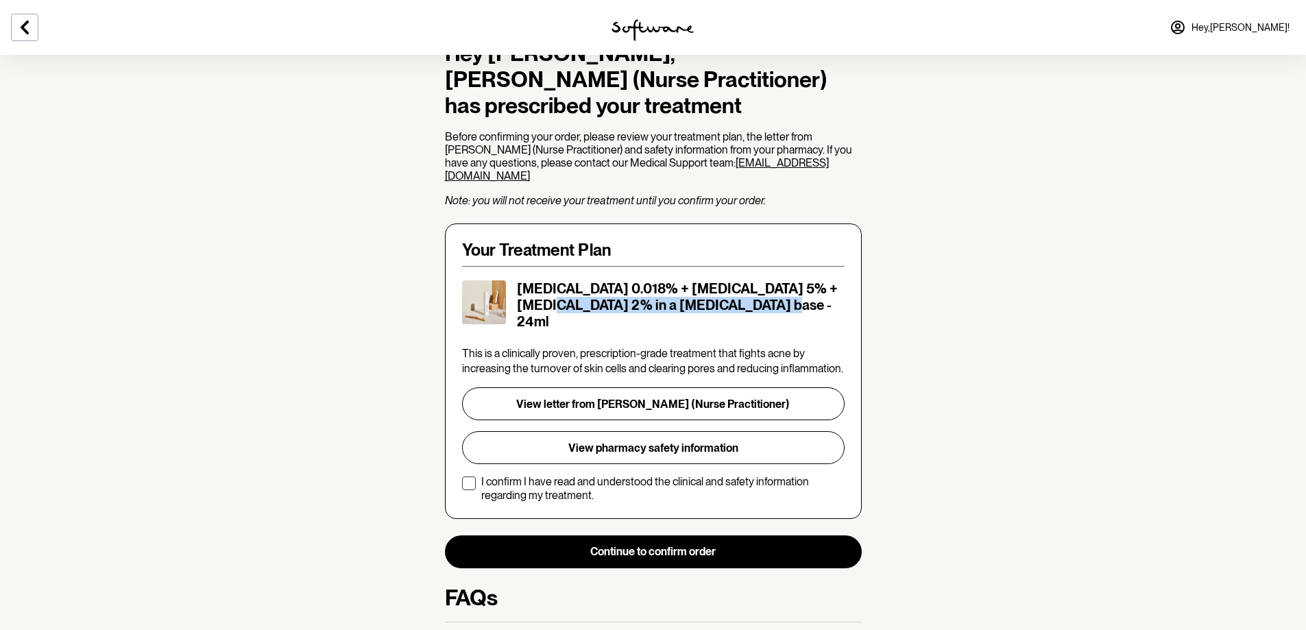
drag, startPoint x: 738, startPoint y: 295, endPoint x: 523, endPoint y: 289, distance: 215.4
click at [523, 289] on h5 "Tretinoin 0.018% + Niacinamide 5% + Clindamycin 2% in a Hyaluronic Acid base - …" at bounding box center [681, 304] width 328 height 49
click at [599, 297] on h5 "Tretinoin 0.018% + Niacinamide 5% + Clindamycin 2% in a Hyaluronic Acid base - …" at bounding box center [681, 304] width 328 height 49
drag, startPoint x: 695, startPoint y: 297, endPoint x: 519, endPoint y: 279, distance: 176.4
click at [519, 280] on h5 "Tretinoin 0.018% + Niacinamide 5% + Clindamycin 2% in a Hyaluronic Acid base - …" at bounding box center [681, 304] width 328 height 49
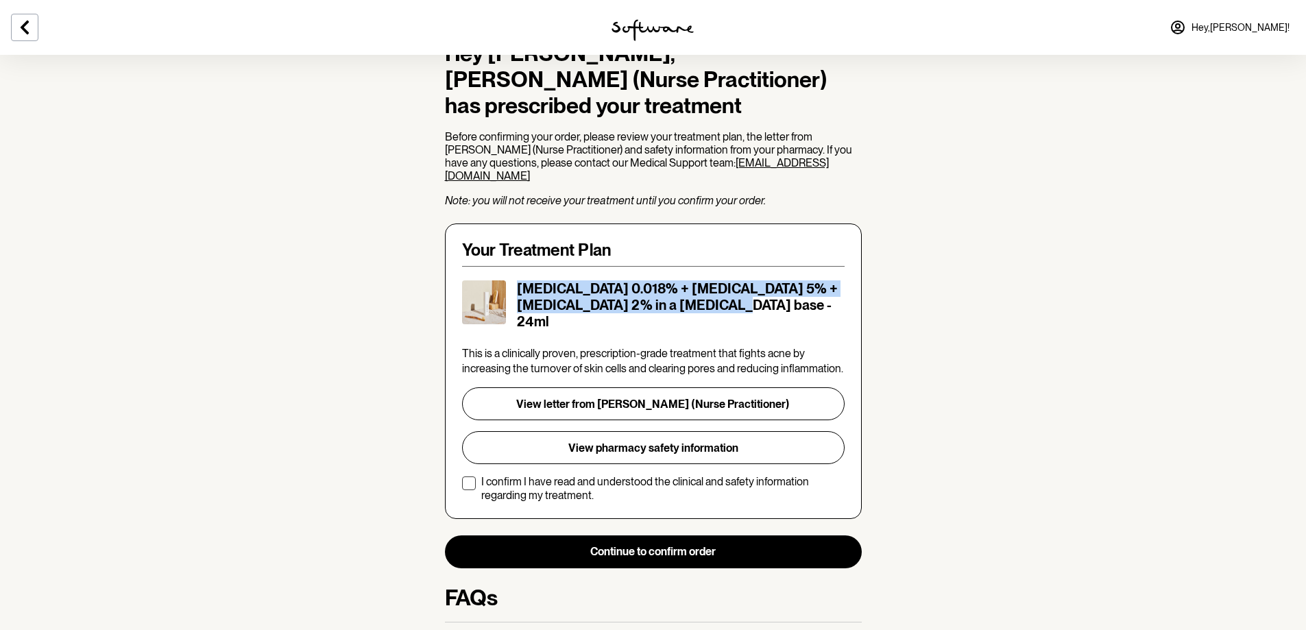
click at [636, 300] on h5 "Tretinoin 0.018% + Niacinamide 5% + Clindamycin 2% in a Hyaluronic Acid base - …" at bounding box center [681, 304] width 328 height 49
drag, startPoint x: 695, startPoint y: 300, endPoint x: 515, endPoint y: 280, distance: 181.4
click at [515, 280] on div "Tretinoin 0.018% + Niacinamide 5% + Clindamycin 2% in a Hyaluronic Acid base - …" at bounding box center [653, 304] width 383 height 49
copy h5 "Tretinoin 0.018% + Niacinamide 5% + Clindamycin 2% in a Hyaluronic Acid base"
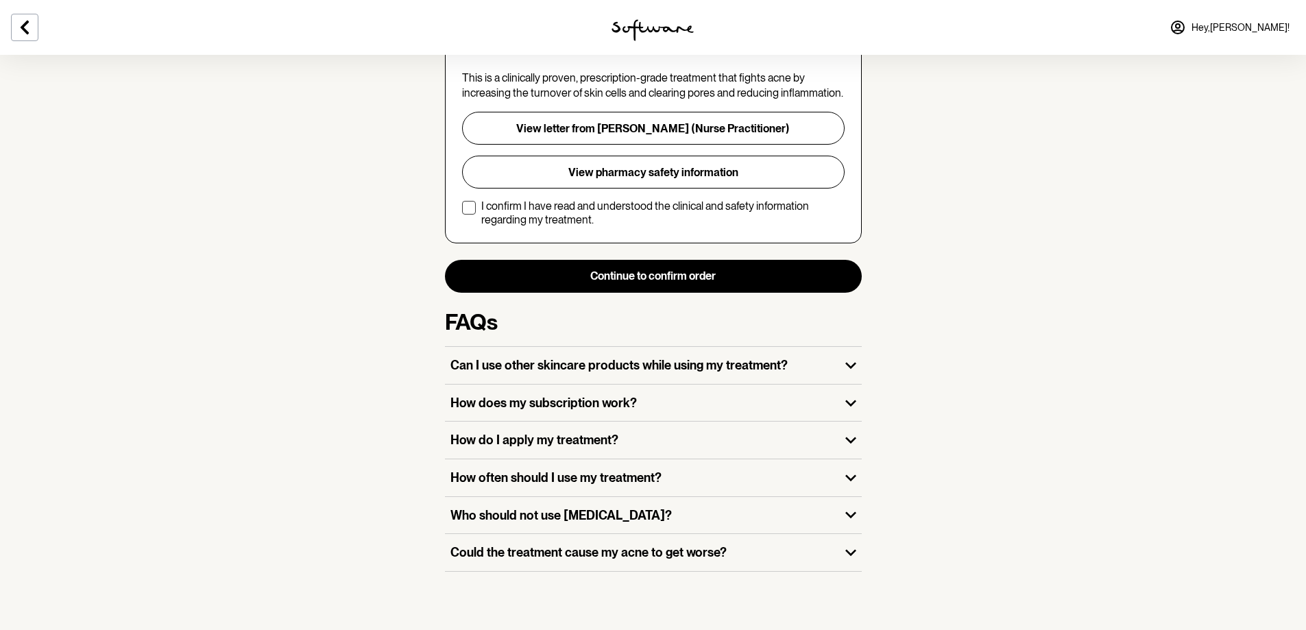
scroll to position [0, 0]
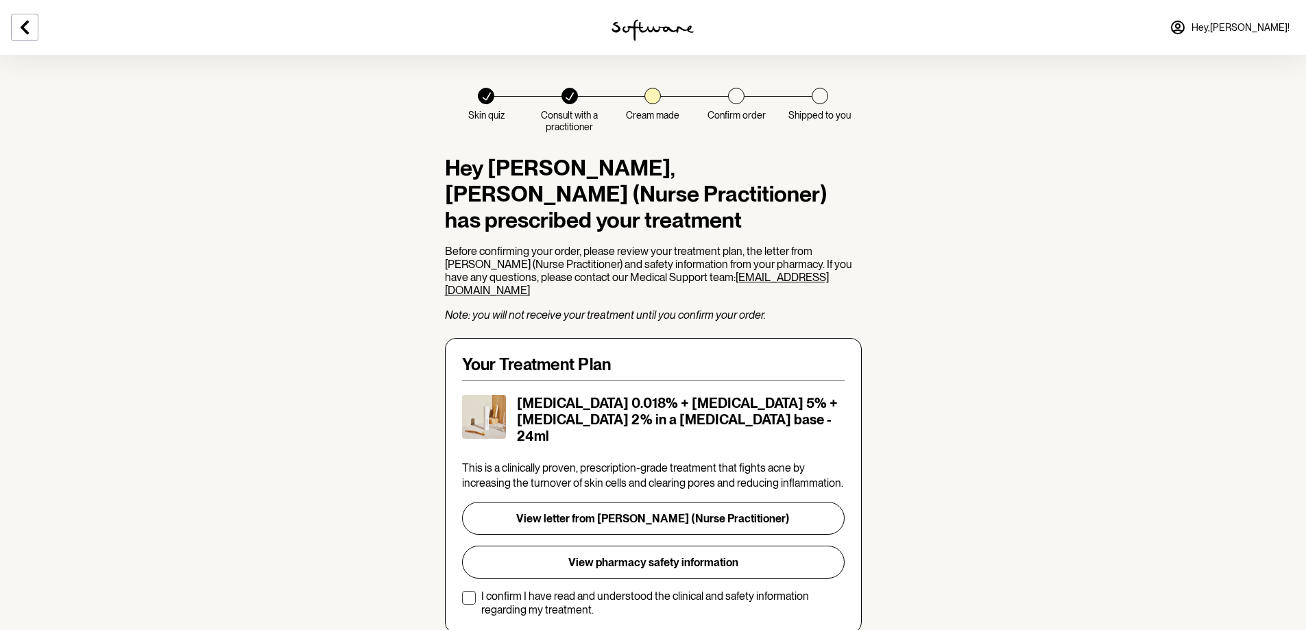
click at [374, 359] on section "Skin quiz Consult with a practitioner Cream made Confirm order Shipped to you H…" at bounding box center [653, 519] width 1306 height 1039
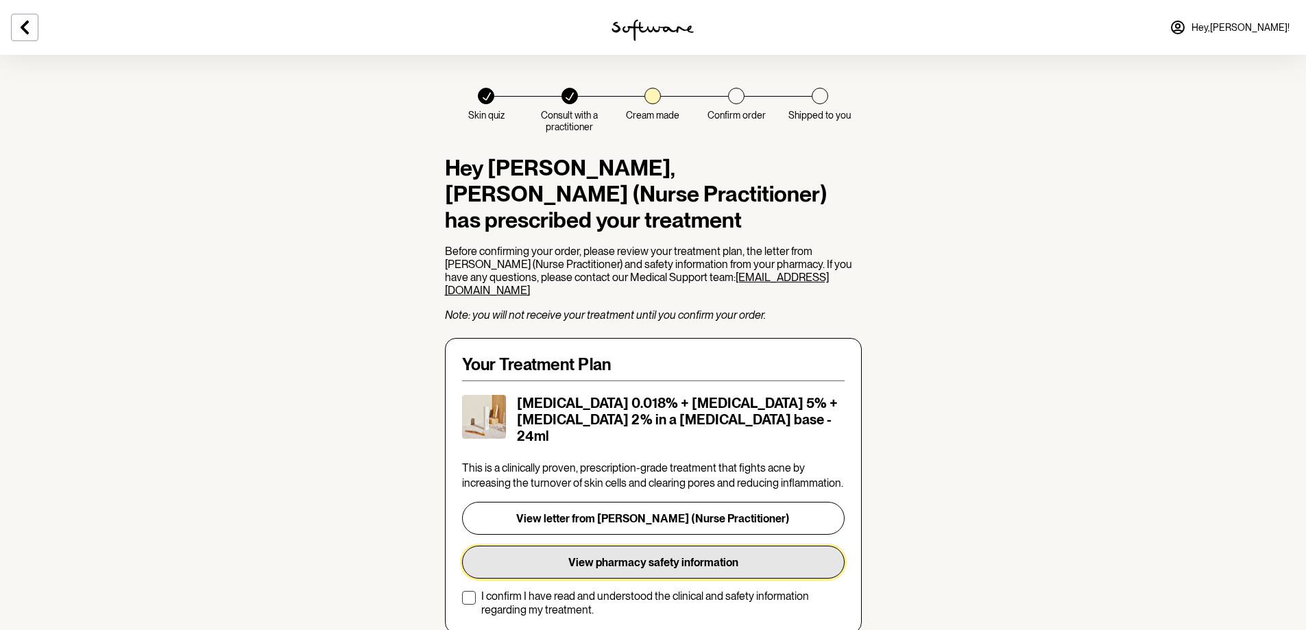
drag, startPoint x: 610, startPoint y: 555, endPoint x: 613, endPoint y: 564, distance: 10.2
click at [613, 564] on div "This is a clinically proven, prescription-grade treatment that fights acne by i…" at bounding box center [653, 539] width 383 height 156
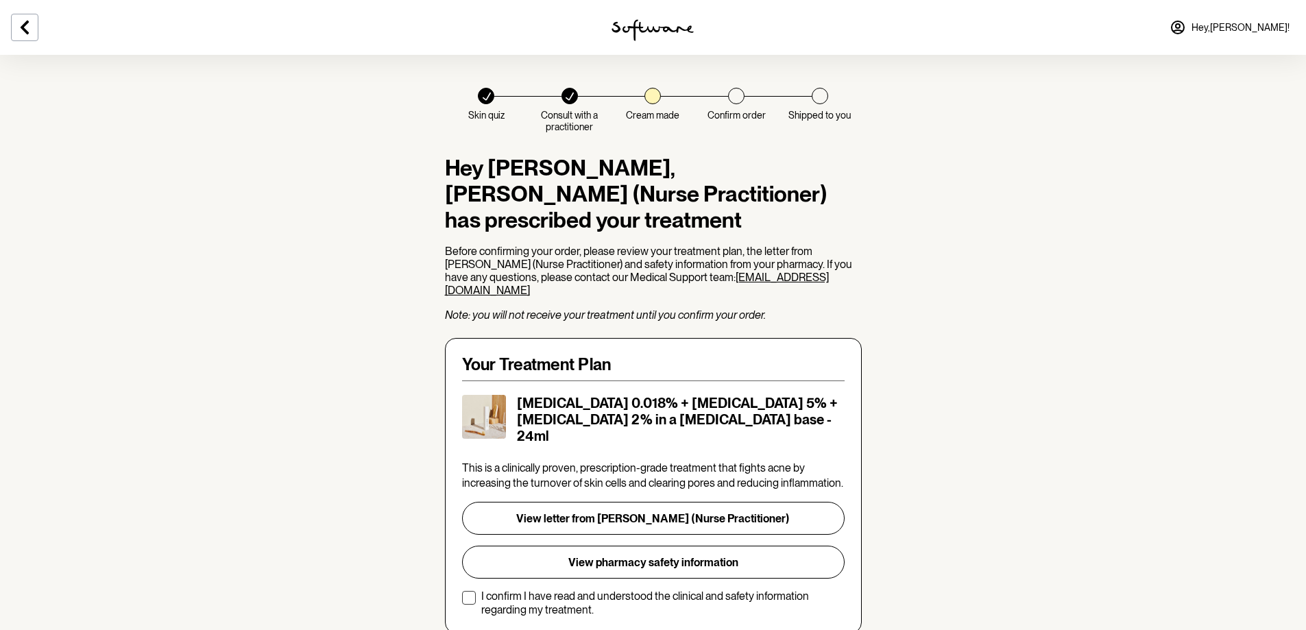
click at [481, 417] on img at bounding box center [484, 417] width 44 height 44
click at [516, 395] on div "Tretinoin 0.018% + Niacinamide 5% + Clindamycin 2% in a Hyaluronic Acid base - …" at bounding box center [653, 419] width 383 height 49
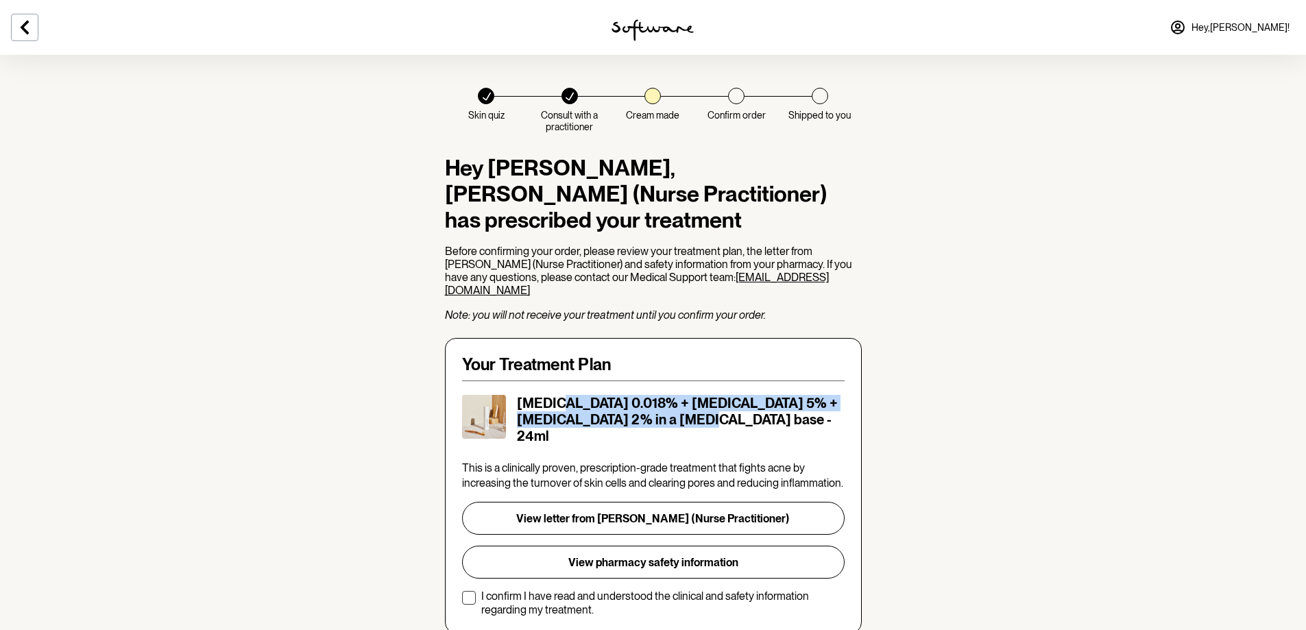
drag, startPoint x: 572, startPoint y: 397, endPoint x: 671, endPoint y: 424, distance: 103.0
click at [671, 422] on div "Tretinoin 0.018% + Niacinamide 5% + Clindamycin 2% in a Hyaluronic Acid base - …" at bounding box center [653, 419] width 383 height 49
click at [671, 424] on div "Tretinoin 0.018% + Niacinamide 5% + Clindamycin 2% in a Hyaluronic Acid base - …" at bounding box center [653, 419] width 383 height 49
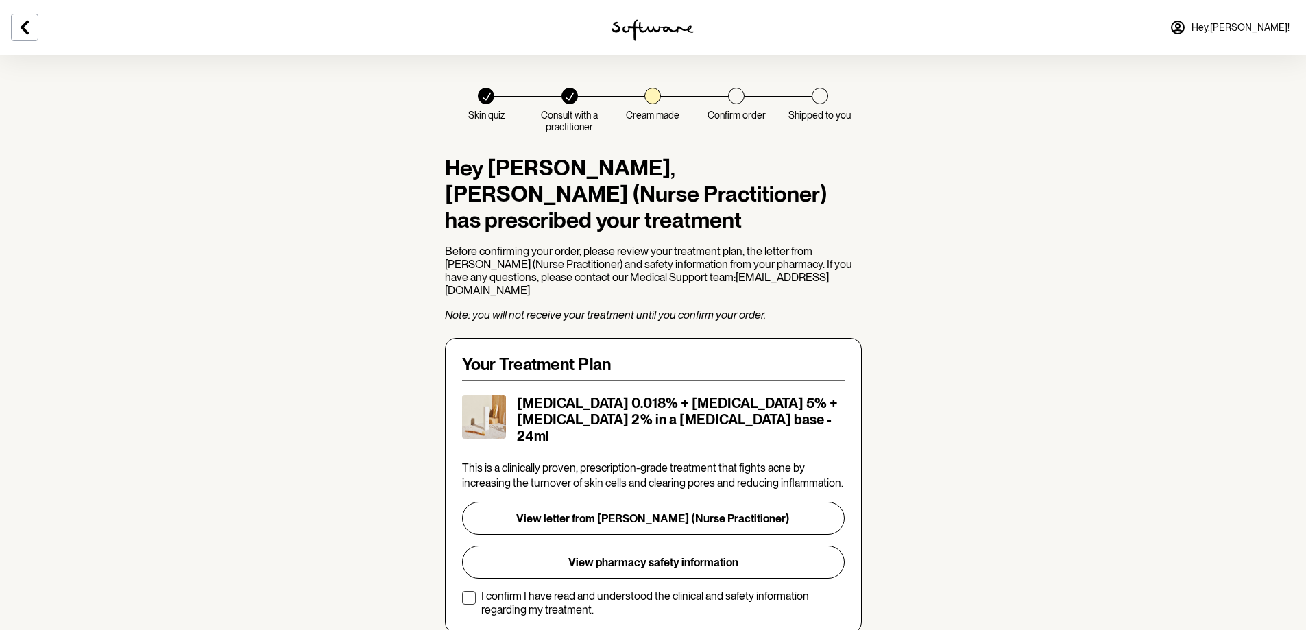
click at [513, 431] on div "Tretinoin 0.018% + Niacinamide 5% + Clindamycin 2% in a Hyaluronic Acid base - …" at bounding box center [653, 422] width 383 height 55
